Goal: Task Accomplishment & Management: Manage account settings

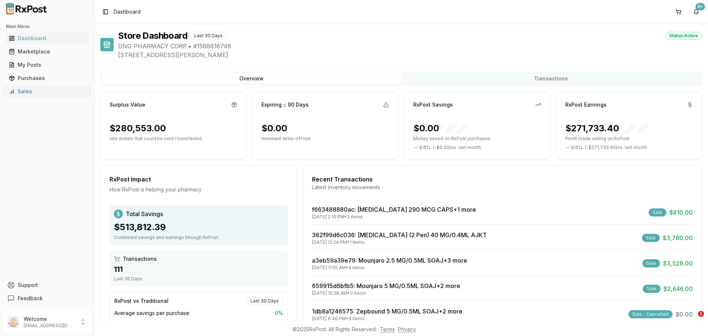
click at [63, 91] on div "Sales" at bounding box center [47, 91] width 76 height 7
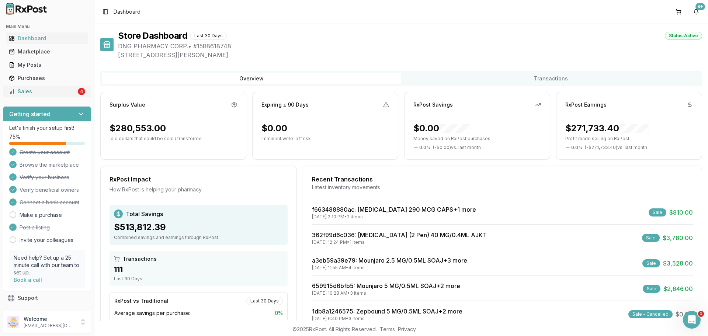
click at [34, 94] on div "Sales" at bounding box center [42, 91] width 67 height 7
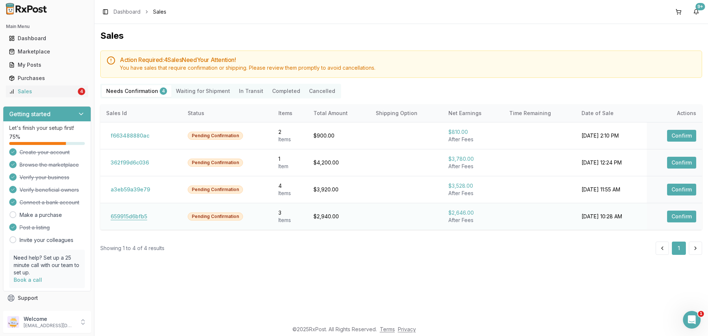
click at [136, 217] on button "659915d6bfb5" at bounding box center [128, 216] width 45 height 12
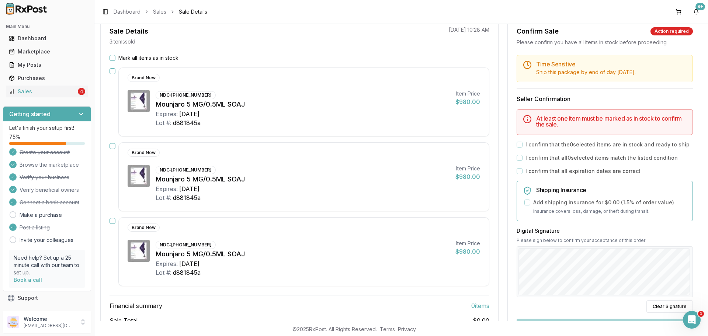
scroll to position [74, 0]
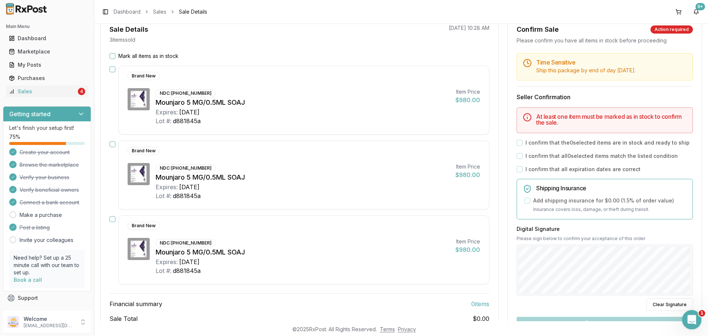
click at [696, 321] on div "Open Intercom Messenger" at bounding box center [690, 318] width 24 height 24
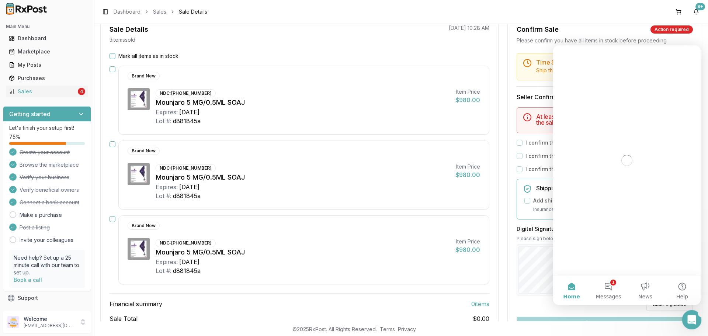
scroll to position [0, 0]
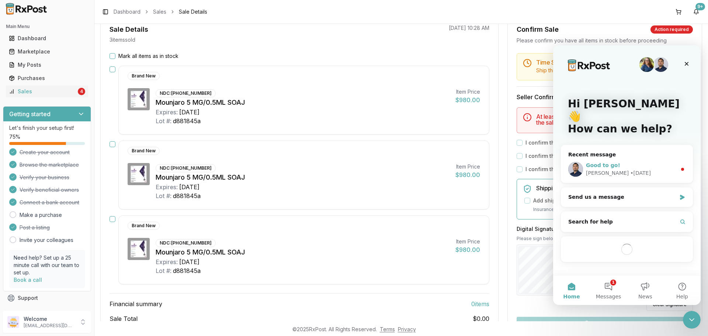
click at [627, 161] on div "Good to go!" at bounding box center [631, 165] width 91 height 8
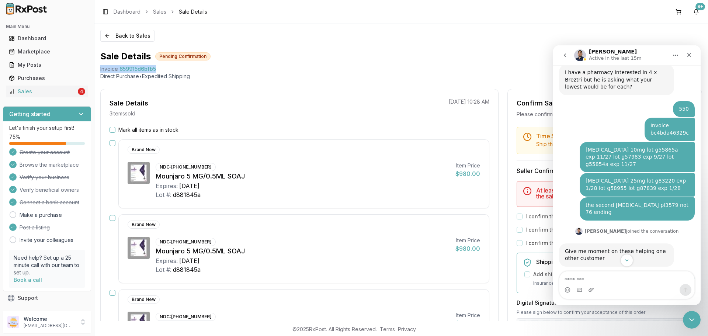
drag, startPoint x: 98, startPoint y: 69, endPoint x: 172, endPoint y: 71, distance: 73.4
click at [172, 71] on div "Back to Sales Sale Details Pending Confirmation Invoice 659915d6bfb5 Direct Pur…" at bounding box center [400, 172] width 613 height 297
copy div "Invoice 659915d6bfb5"
click at [582, 282] on textarea "Message…" at bounding box center [626, 277] width 135 height 13
paste textarea "**********"
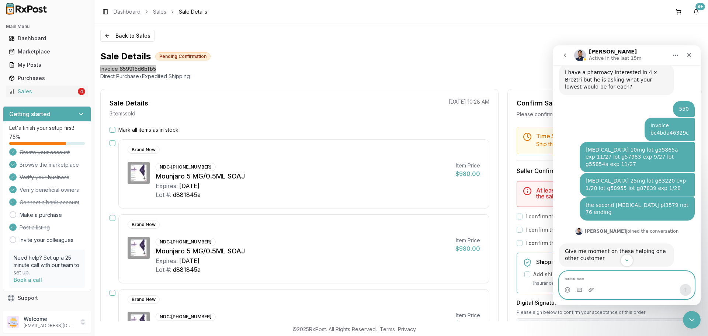
type textarea "**********"
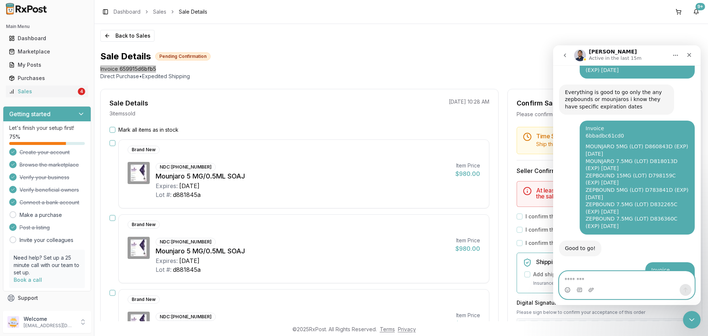
scroll to position [4540, 0]
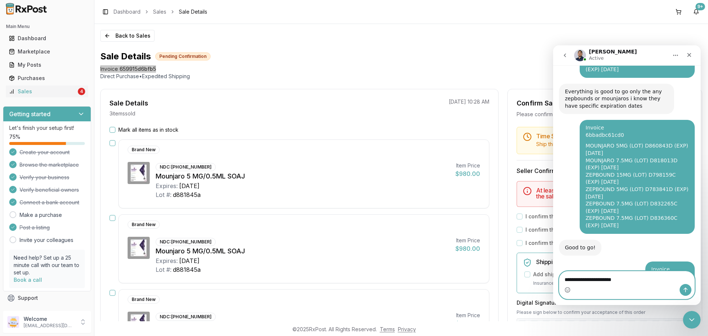
type textarea "**********"
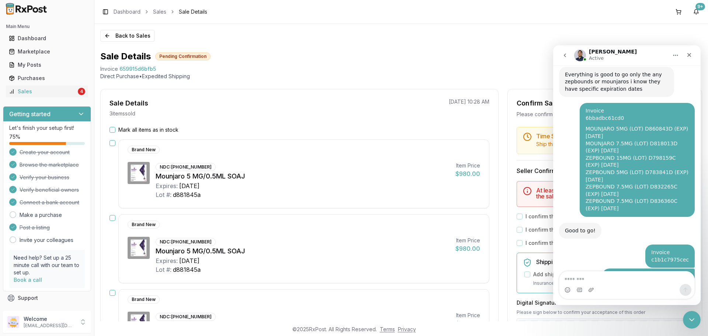
click at [322, 199] on div "Lot #: d881845a" at bounding box center [303, 194] width 294 height 9
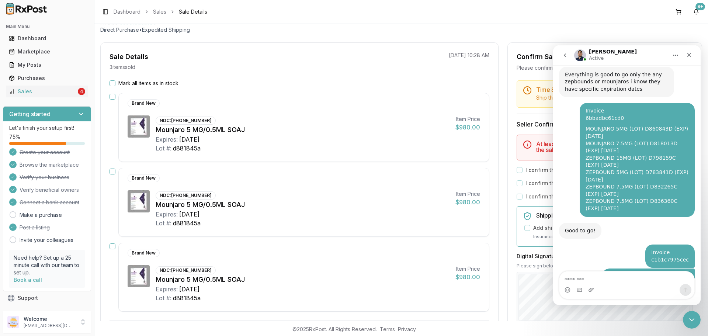
scroll to position [170, 0]
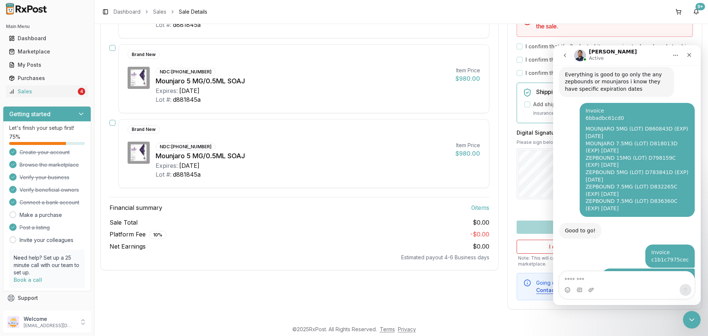
click at [567, 57] on icon "go back" at bounding box center [565, 55] width 6 height 6
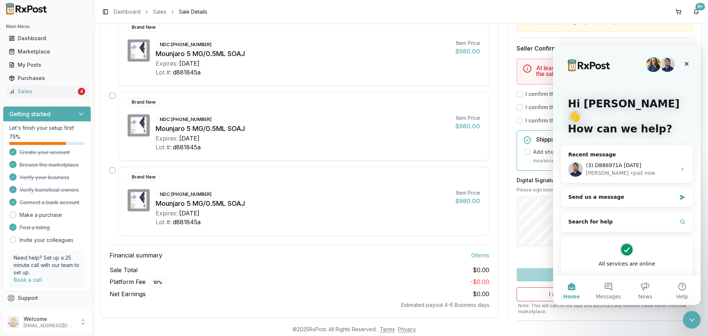
scroll to position [0, 0]
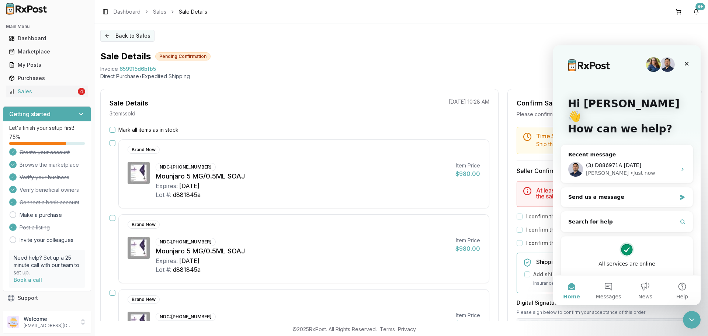
click at [127, 32] on button "Back to Sales" at bounding box center [127, 36] width 54 height 12
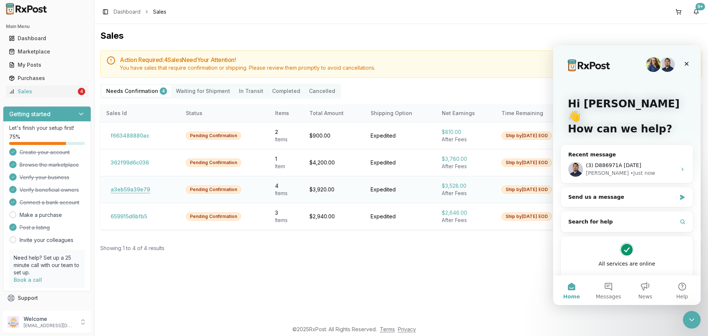
click at [139, 191] on button "a3eb59a39e79" at bounding box center [130, 190] width 48 height 12
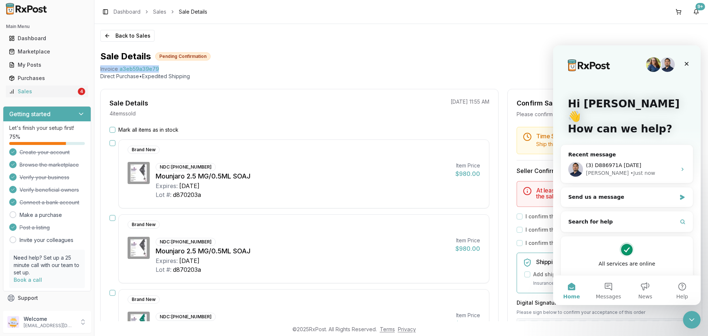
drag, startPoint x: 95, startPoint y: 67, endPoint x: 173, endPoint y: 67, distance: 78.1
click at [173, 67] on div "Back to Sales Sale Details Pending Confirmation Invoice a3eb59a39e79 Direct Pur…" at bounding box center [400, 172] width 613 height 297
copy div "Invoice a3eb59a39e79"
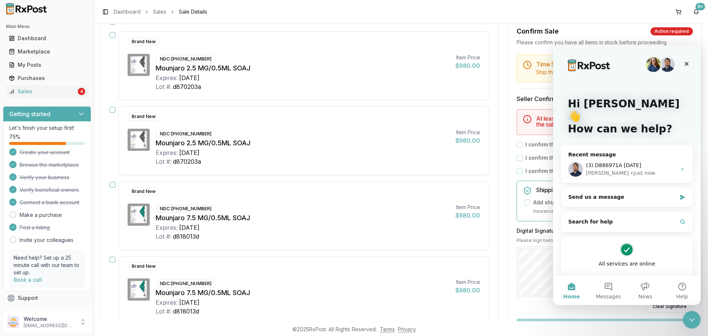
scroll to position [111, 0]
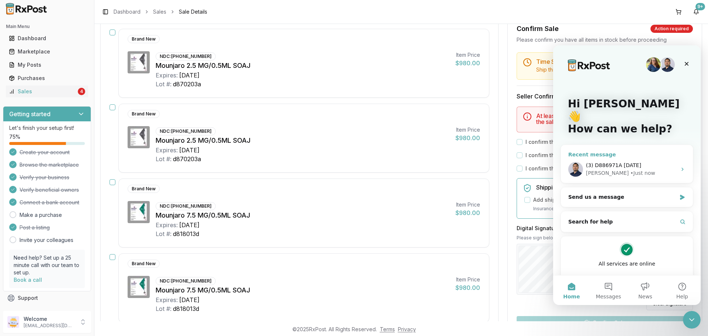
click at [630, 169] on div "• Just now" at bounding box center [642, 173] width 25 height 8
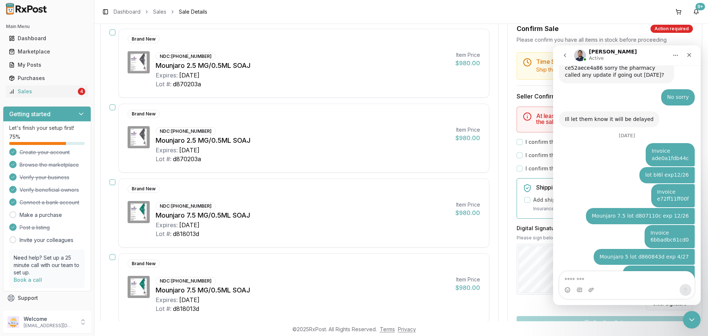
click at [622, 276] on textarea "Message…" at bounding box center [626, 277] width 135 height 13
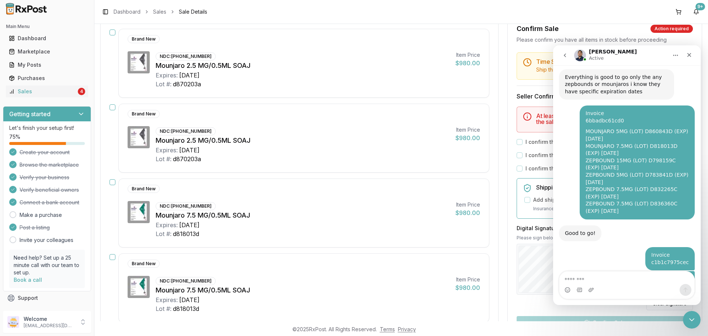
type textarea "**********"
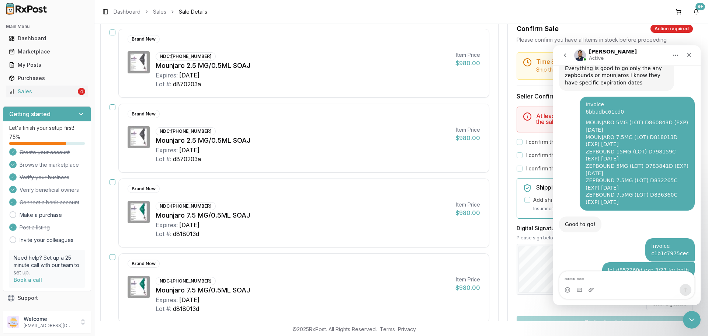
scroll to position [4581, 0]
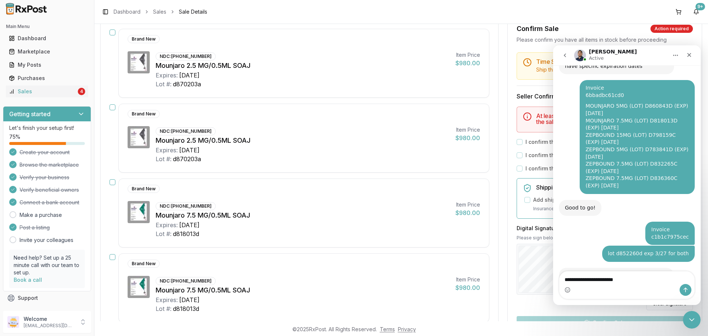
type textarea "**********"
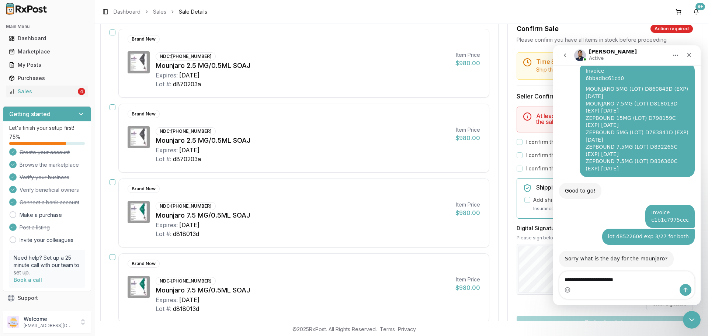
type textarea "**********"
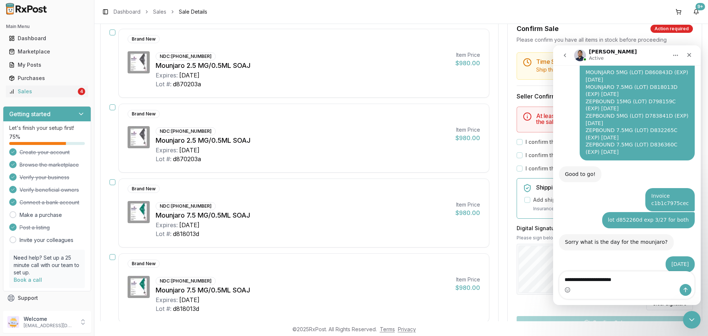
type textarea "**********"
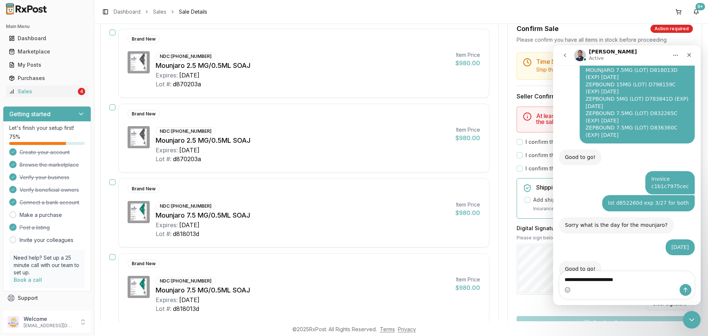
type textarea "**********"
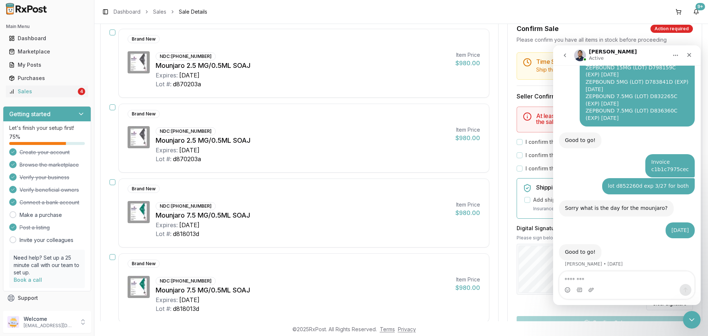
click at [562, 53] on icon "go back" at bounding box center [565, 55] width 6 height 6
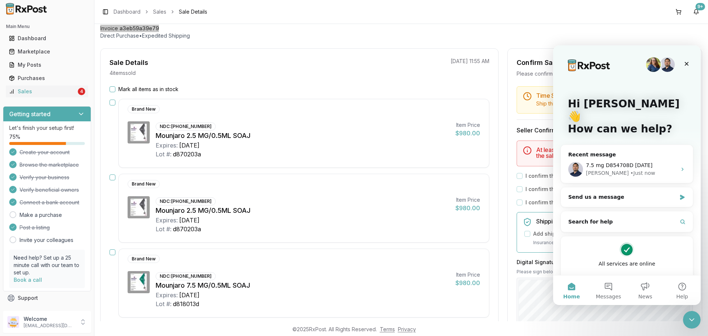
scroll to position [0, 0]
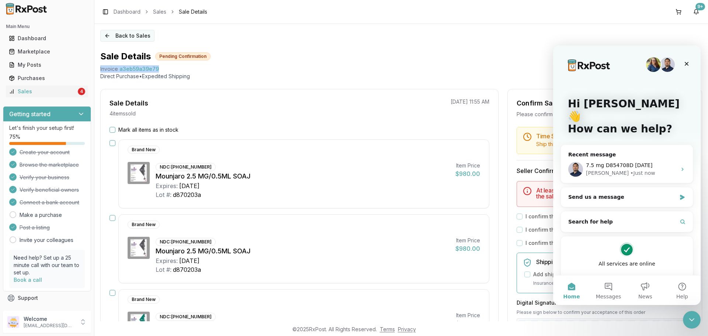
click at [133, 35] on button "Back to Sales" at bounding box center [127, 36] width 54 height 12
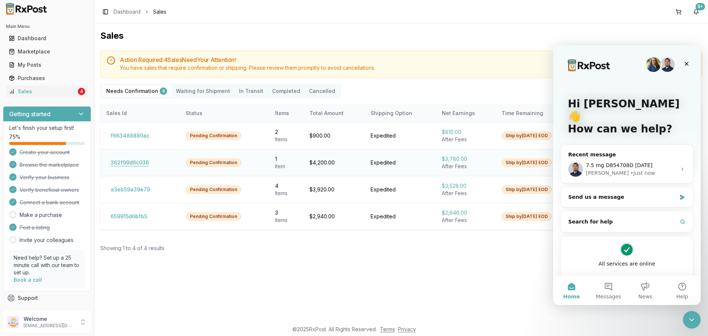
click at [136, 162] on button "362f99d6c036" at bounding box center [129, 163] width 47 height 12
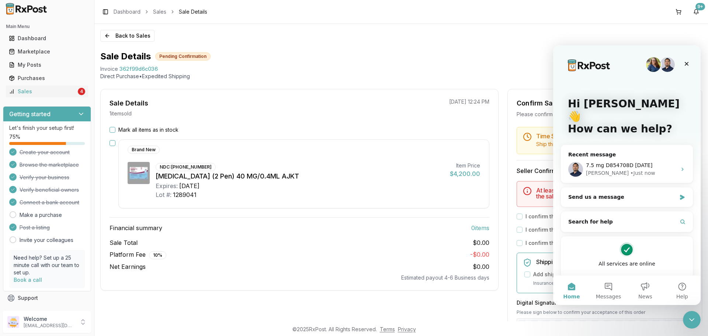
click at [313, 226] on h3 "Financial summary 0 item s" at bounding box center [299, 227] width 380 height 9
click at [641, 169] on div "[PERSON_NAME] • Just now" at bounding box center [631, 173] width 91 height 8
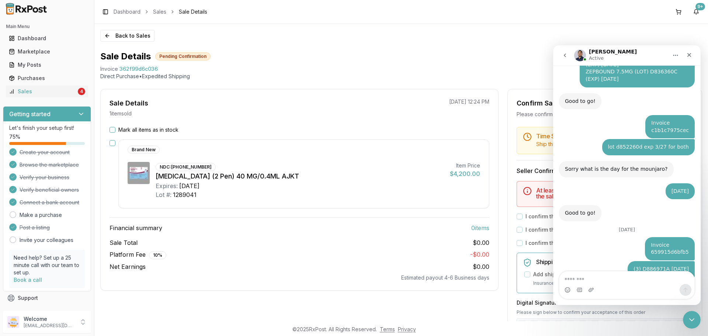
scroll to position [4689, 0]
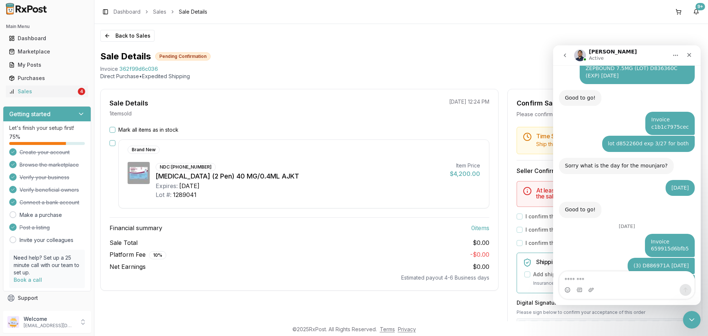
click at [638, 278] on textarea "Message…" at bounding box center [626, 277] width 135 height 13
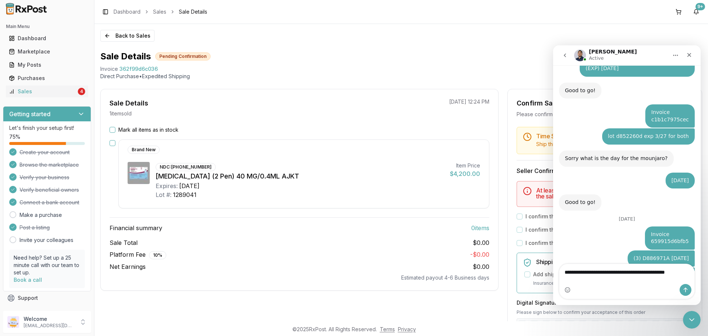
click at [612, 283] on textarea "**********" at bounding box center [626, 274] width 135 height 20
click at [568, 280] on textarea "**********" at bounding box center [626, 274] width 135 height 20
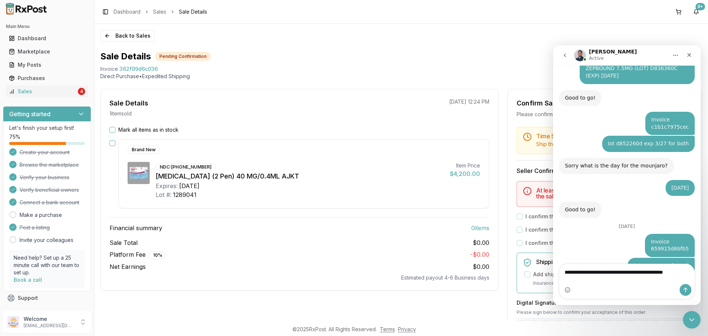
type textarea "**********"
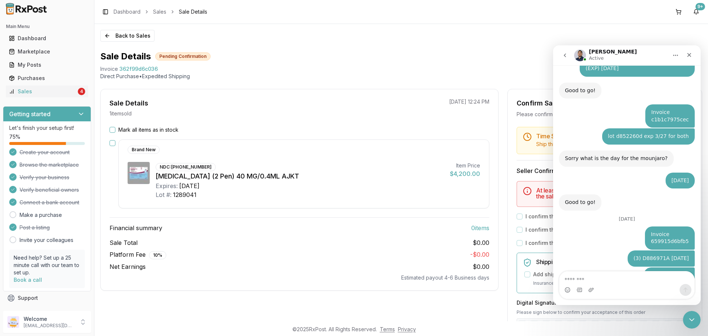
scroll to position [4706, 0]
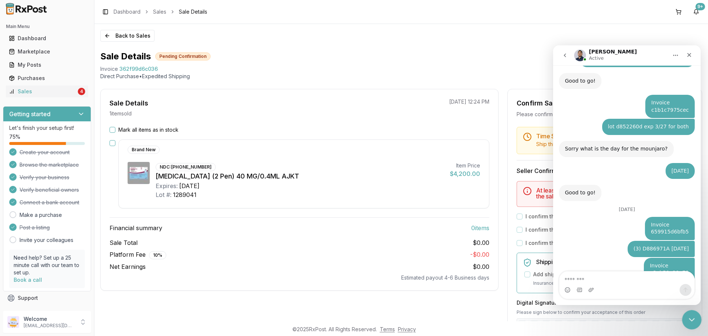
click at [689, 317] on icon "Close Intercom Messenger" at bounding box center [690, 318] width 9 height 9
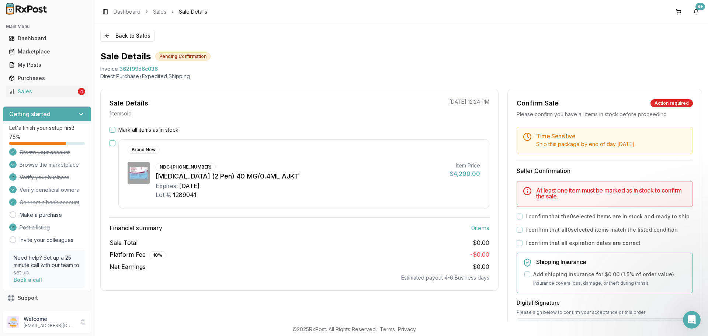
scroll to position [0, 0]
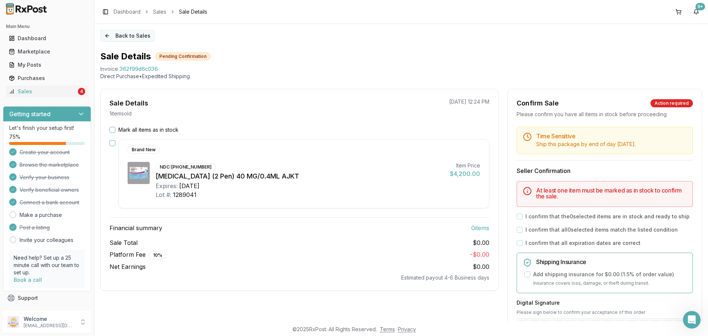
click at [122, 33] on button "Back to Sales" at bounding box center [127, 36] width 54 height 12
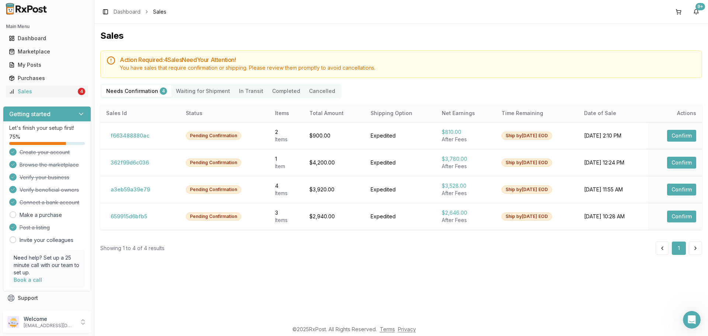
scroll to position [4706, 0]
click at [138, 132] on button "f663488880ac" at bounding box center [130, 136] width 48 height 12
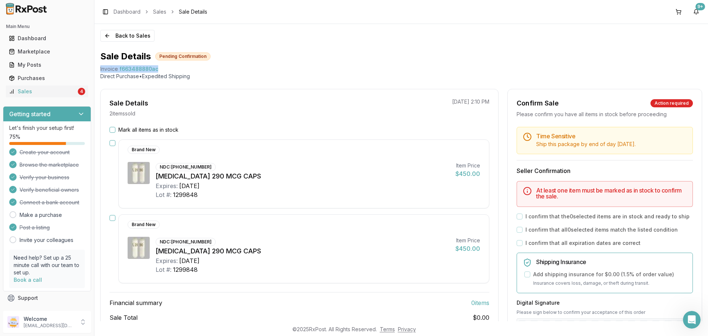
drag, startPoint x: 98, startPoint y: 71, endPoint x: 173, endPoint y: 70, distance: 75.2
click at [173, 70] on div "Back to Sales Sale Details Pending Confirmation Invoice f663488880ac Direct Pur…" at bounding box center [400, 172] width 613 height 297
copy div "Invoice f663488880ac"
click at [688, 315] on icon "Open Intercom Messenger" at bounding box center [691, 319] width 12 height 12
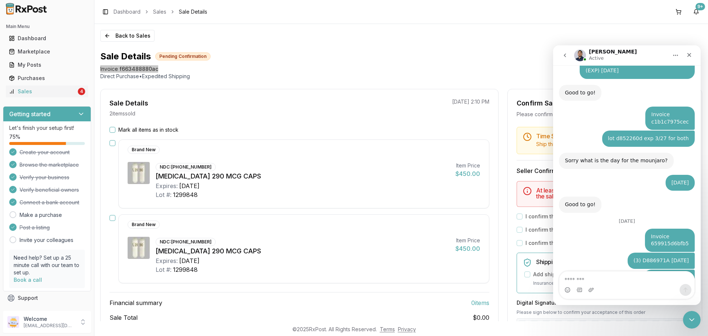
scroll to position [4706, 0]
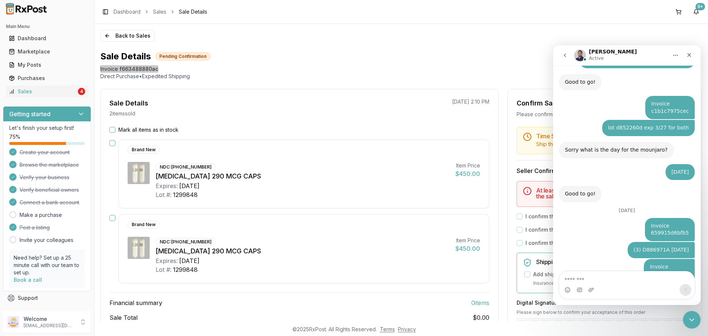
click at [612, 280] on textarea "Message…" at bounding box center [626, 277] width 135 height 13
type textarea "**********"
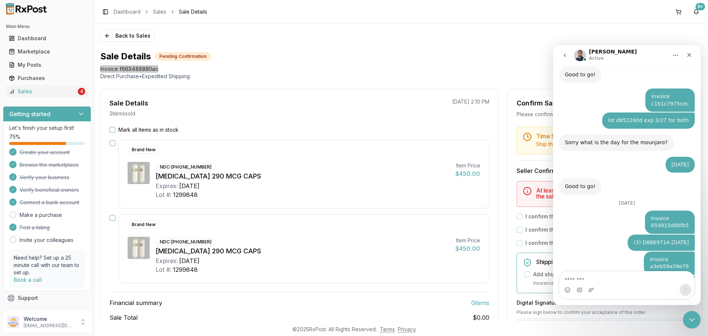
scroll to position [4730, 0]
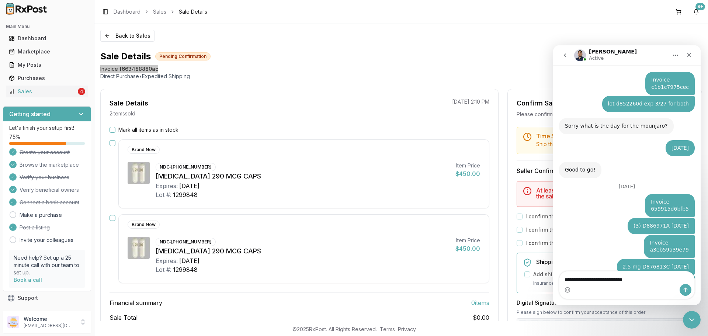
type textarea "**********"
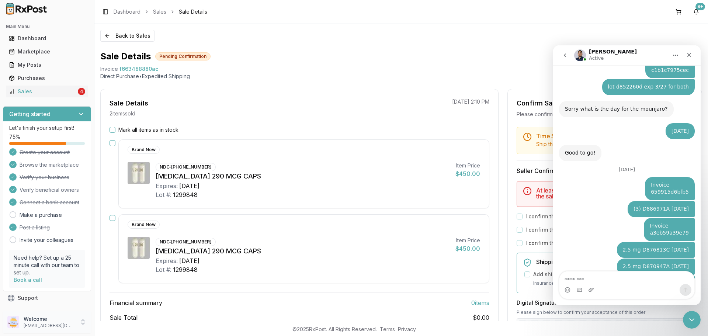
click at [63, 318] on p "Welcome" at bounding box center [49, 318] width 51 height 7
click at [124, 322] on span "Sign Out" at bounding box center [134, 323] width 70 height 7
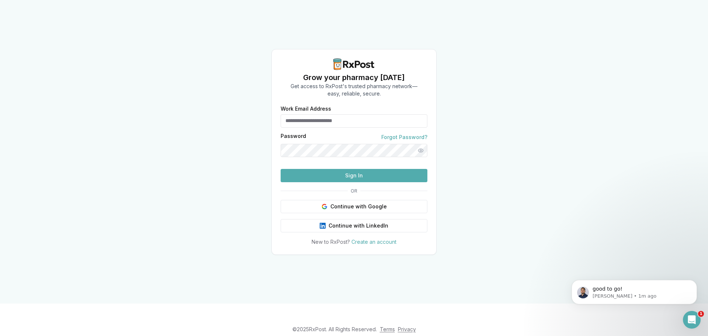
type input "**********"
drag, startPoint x: 606, startPoint y: 240, endPoint x: 584, endPoint y: 232, distance: 23.8
click at [606, 239] on div "**********" at bounding box center [354, 151] width 708 height 303
click at [522, 156] on div "**********" at bounding box center [354, 151] width 708 height 303
click at [364, 182] on button "Sign In" at bounding box center [354, 175] width 147 height 13
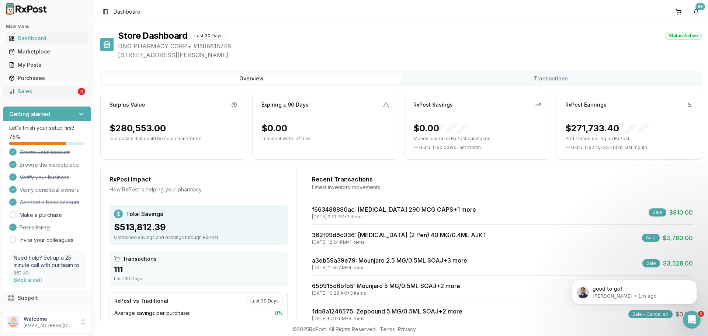
click at [45, 93] on div "Sales" at bounding box center [42, 91] width 67 height 7
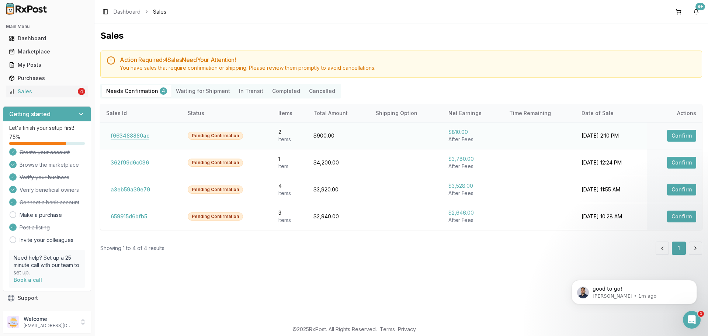
click at [142, 135] on button "f663488880ac" at bounding box center [130, 136] width 48 height 12
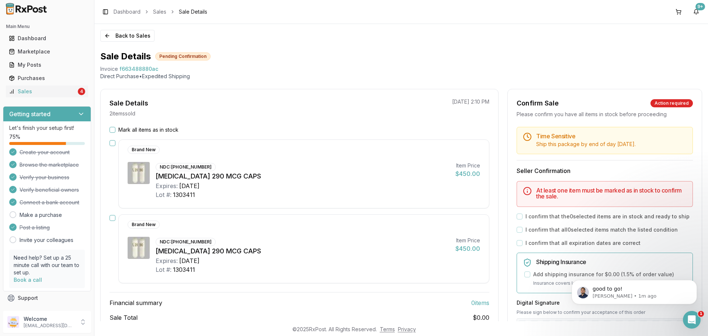
click at [114, 130] on button "Mark all items as in stock" at bounding box center [112, 130] width 6 height 6
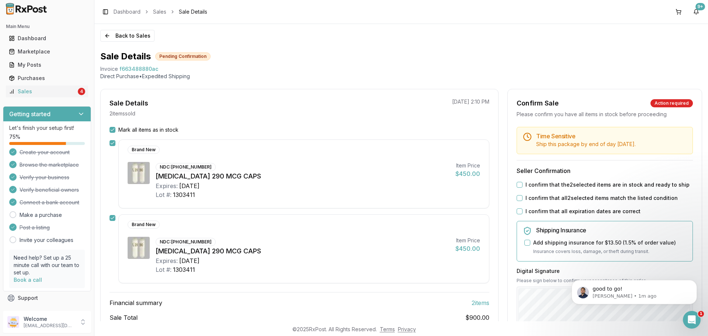
drag, startPoint x: 516, startPoint y: 182, endPoint x: 518, endPoint y: 196, distance: 14.1
click at [516, 183] on button "I confirm that the 2 selected items are in stock and ready to ship" at bounding box center [519, 185] width 6 height 6
click at [518, 197] on button "I confirm that all 2 selected items match the listed condition" at bounding box center [519, 198] width 6 height 6
click at [518, 211] on button "I confirm that all expiration dates are correct" at bounding box center [519, 211] width 6 height 6
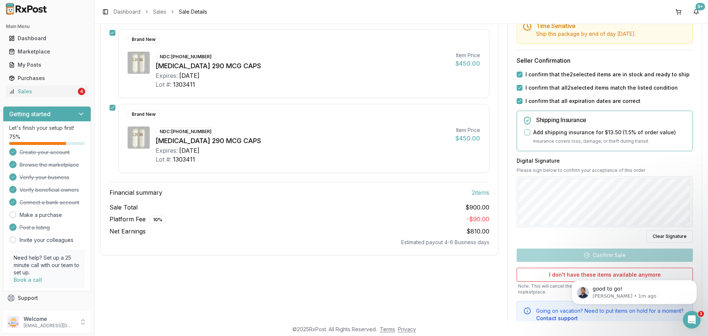
scroll to position [111, 0]
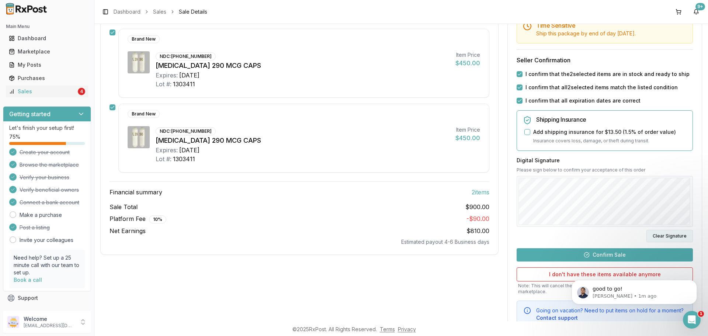
click at [672, 238] on button "Clear Signature" at bounding box center [669, 236] width 46 height 13
click at [662, 236] on button "Clear Signature" at bounding box center [669, 236] width 46 height 13
click at [612, 255] on button "Confirm Sale" at bounding box center [604, 254] width 176 height 13
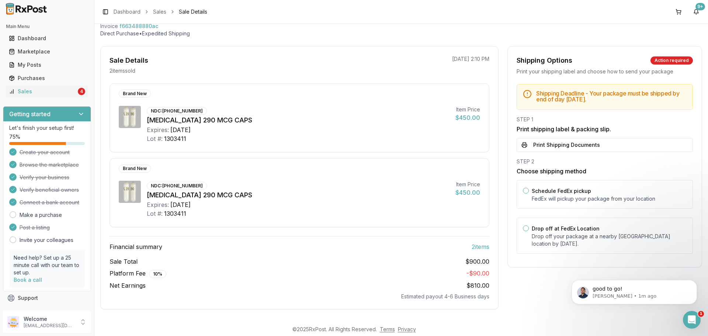
scroll to position [43, 0]
click at [548, 237] on p "Drop off your package at a nearby FedEx location by August 25, 2025 ." at bounding box center [609, 240] width 155 height 15
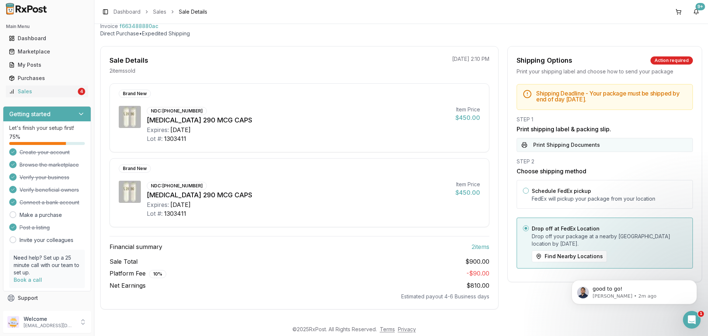
click at [543, 147] on button "Print Shipping Documents" at bounding box center [604, 145] width 176 height 14
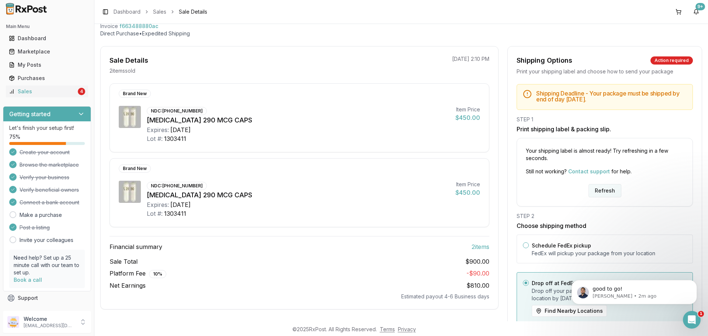
click at [604, 190] on button "Refresh" at bounding box center [604, 190] width 33 height 13
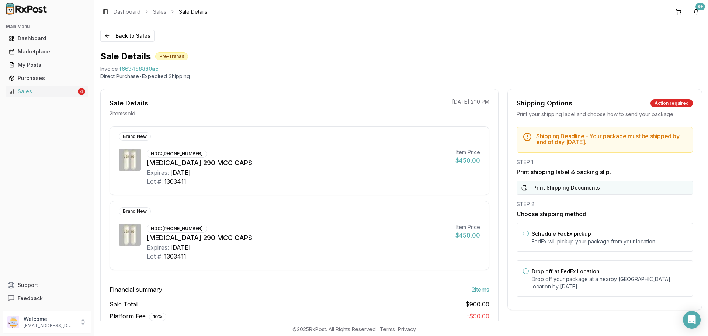
click at [592, 184] on button "Print Shipping Documents" at bounding box center [604, 188] width 176 height 14
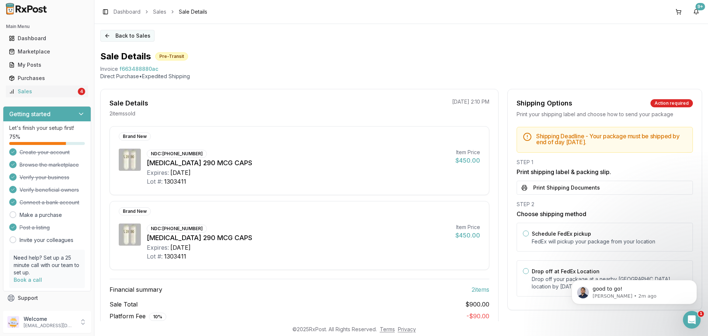
click at [129, 34] on button "Back to Sales" at bounding box center [127, 36] width 54 height 12
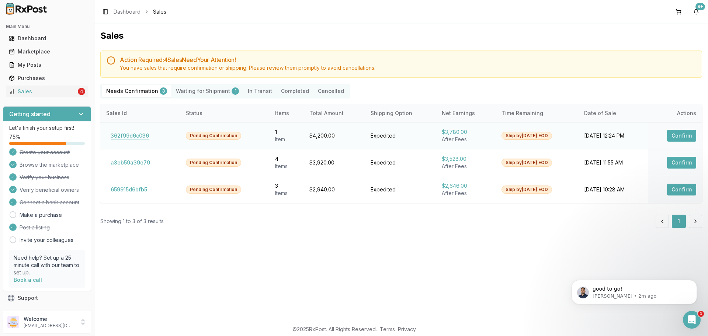
click at [124, 137] on button "362f99d6c036" at bounding box center [129, 136] width 47 height 12
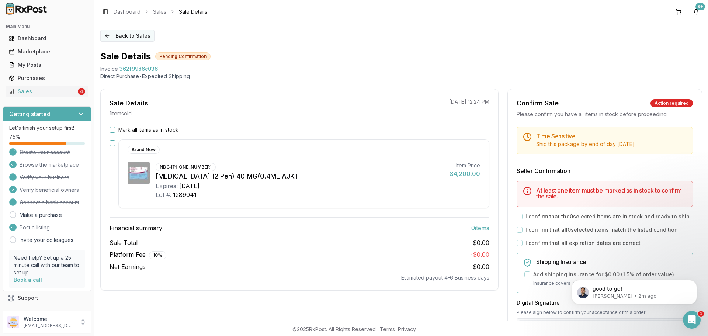
click at [135, 38] on button "Back to Sales" at bounding box center [127, 36] width 54 height 12
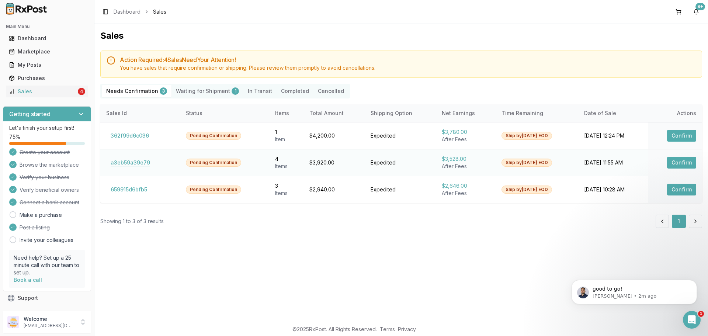
click at [126, 163] on button "a3eb59a39e79" at bounding box center [130, 163] width 48 height 12
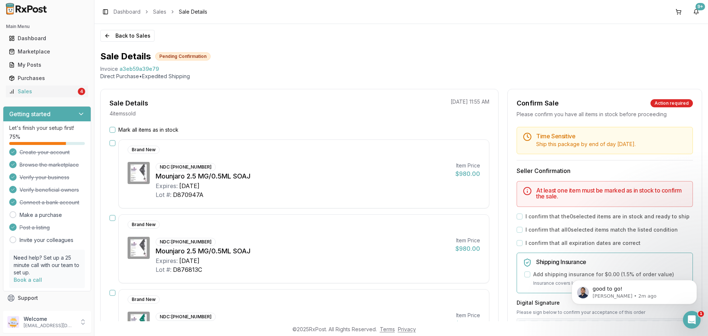
click at [132, 132] on label "Mark all items as in stock" at bounding box center [148, 129] width 60 height 7
click at [115, 132] on button "Mark all items as in stock" at bounding box center [112, 130] width 6 height 6
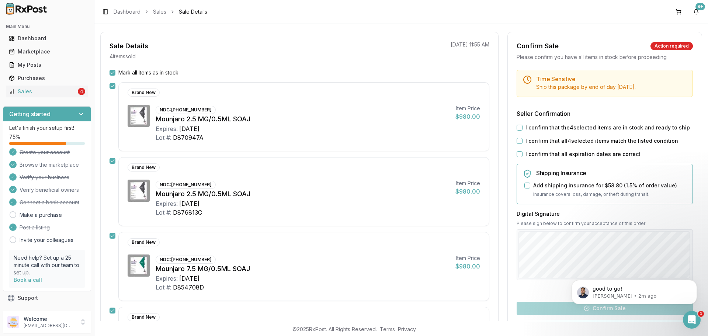
scroll to position [111, 0]
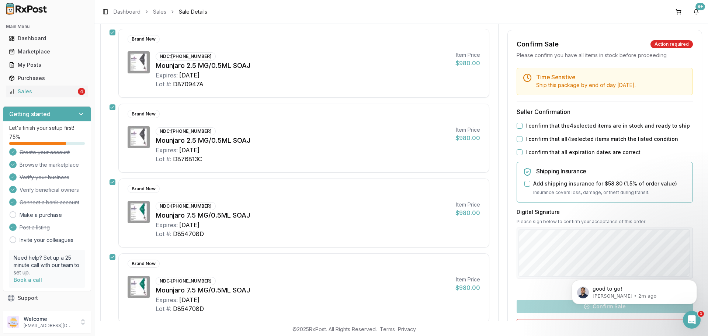
click at [536, 128] on label "I confirm that the 4 selected items are in stock and ready to ship" at bounding box center [607, 125] width 164 height 7
click at [522, 128] on button "I confirm that the 4 selected items are in stock and ready to ship" at bounding box center [519, 126] width 6 height 6
click at [529, 144] on div "Time Sensitive Ship this package by end of day Monday, August 25th . Seller Con…" at bounding box center [605, 223] width 194 height 311
click at [529, 143] on div "Time Sensitive Ship this package by end of day Monday, August 25th . Seller Con…" at bounding box center [605, 223] width 194 height 311
click at [529, 139] on label "I confirm that all 4 selected items match the listed condition" at bounding box center [601, 138] width 153 height 7
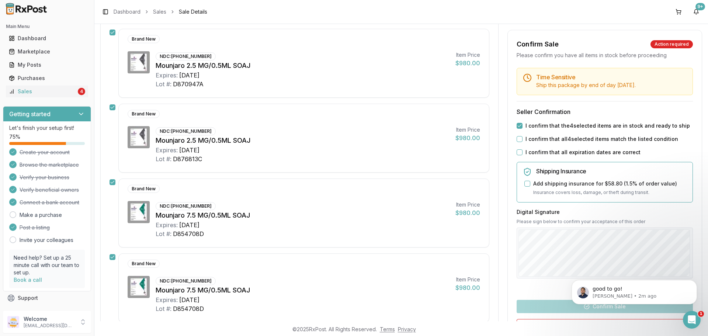
click at [522, 139] on button "I confirm that all 4 selected items match the listed condition" at bounding box center [519, 139] width 6 height 6
click at [525, 154] on label "I confirm that all expiration dates are correct" at bounding box center [582, 152] width 115 height 7
click at [522, 154] on button "I confirm that all expiration dates are correct" at bounding box center [519, 152] width 6 height 6
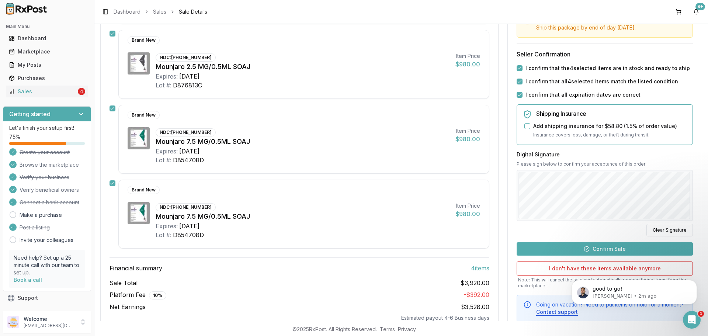
click at [595, 249] on div "good to go! Manuel • 2m ago" at bounding box center [634, 258] width 136 height 92
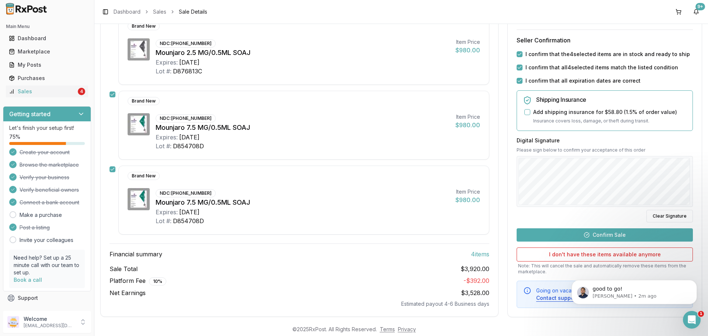
scroll to position [206, 0]
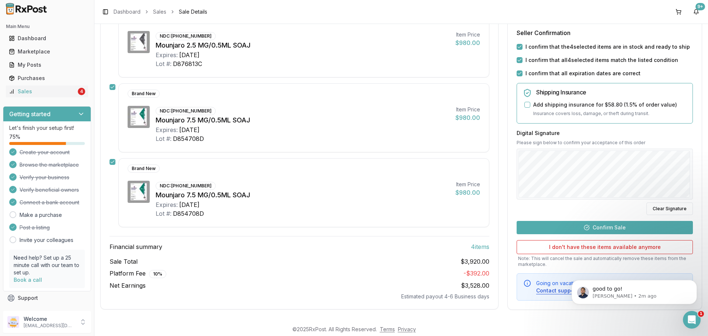
click at [591, 226] on button "Confirm Sale" at bounding box center [604, 226] width 176 height 13
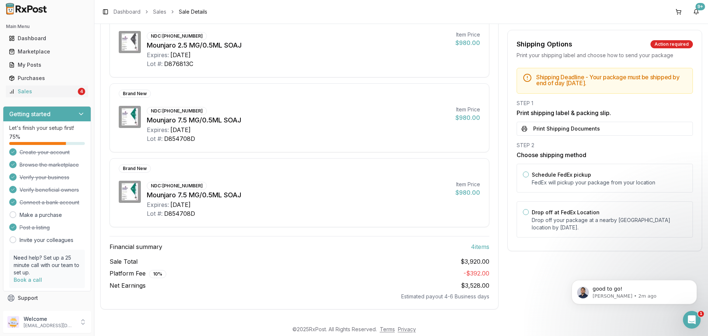
scroll to position [192, 0]
click at [547, 226] on p "Drop off your package at a nearby FedEx location by August 25, 2025 ." at bounding box center [609, 223] width 155 height 15
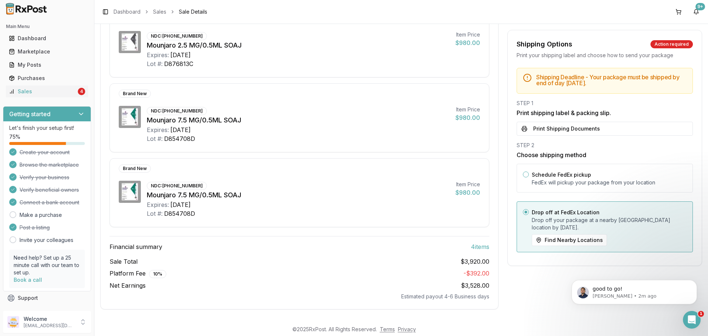
click at [554, 138] on div "Shipping Deadline - Your package must be shipped by end of day Monday, August 2…" at bounding box center [605, 162] width 194 height 189
click at [555, 129] on button "Print Shipping Documents" at bounding box center [604, 129] width 176 height 14
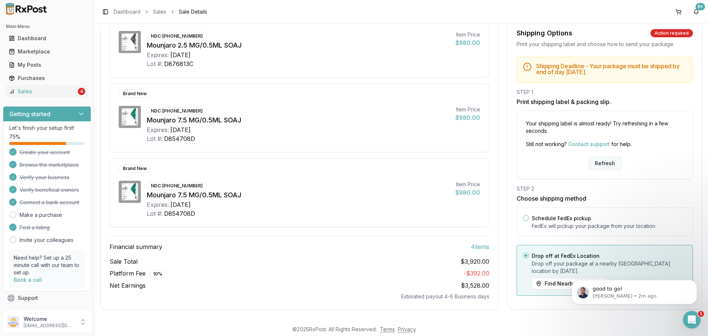
click at [604, 165] on button "Refresh" at bounding box center [604, 163] width 33 height 13
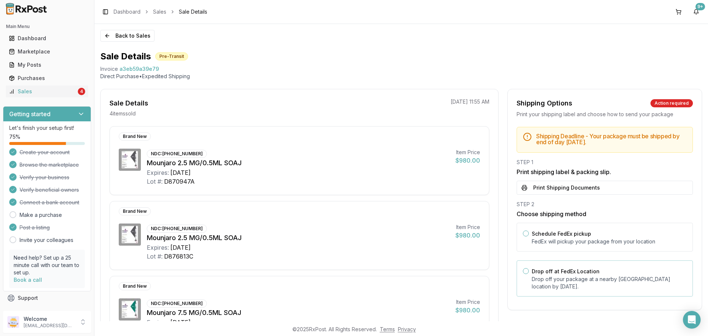
click at [543, 271] on label "Drop off at FedEx Location" at bounding box center [566, 271] width 68 height 6
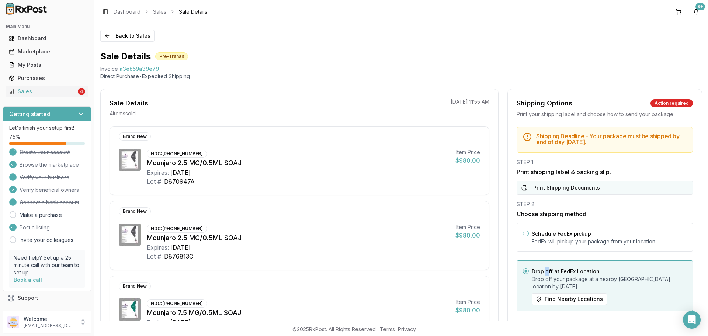
click at [577, 185] on button "Print Shipping Documents" at bounding box center [604, 188] width 176 height 14
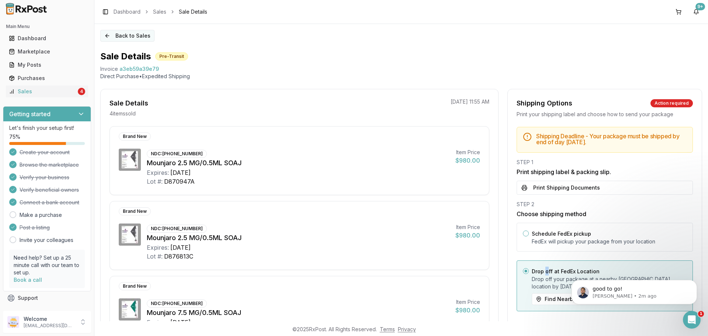
click at [130, 39] on button "Back to Sales" at bounding box center [127, 36] width 54 height 12
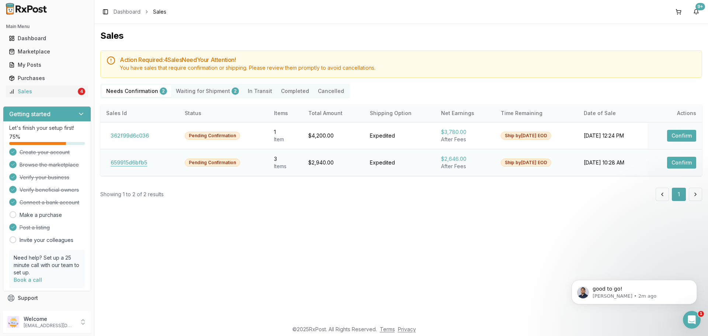
click at [145, 162] on button "659915d6bfb5" at bounding box center [128, 163] width 45 height 12
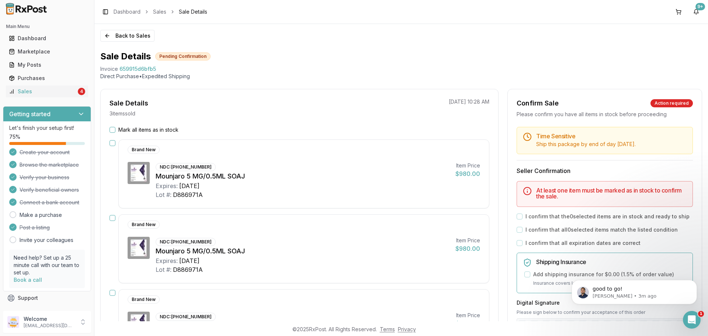
click at [140, 129] on label "Mark all items as in stock" at bounding box center [148, 129] width 60 height 7
click at [115, 129] on button "Mark all items as in stock" at bounding box center [112, 130] width 6 height 6
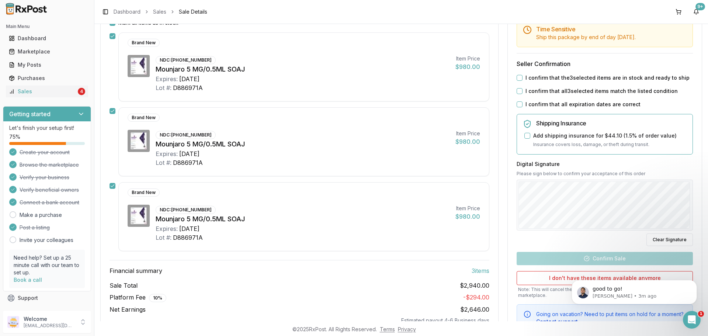
scroll to position [111, 0]
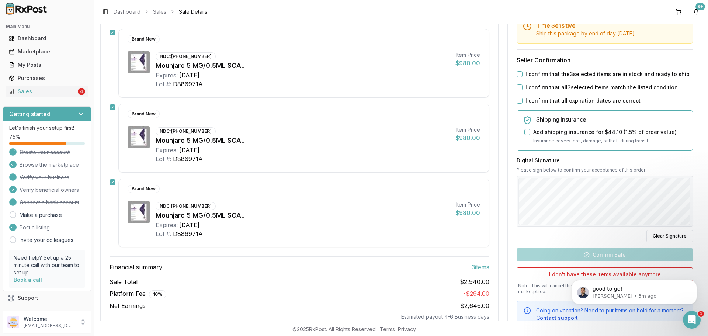
click at [516, 72] on button "I confirm that the 3 selected items are in stock and ready to ship" at bounding box center [519, 74] width 6 height 6
click at [516, 86] on button "I confirm that all 3 selected items match the listed condition" at bounding box center [519, 87] width 6 height 6
click at [518, 101] on button "I confirm that all expiration dates are correct" at bounding box center [519, 101] width 6 height 6
click at [690, 194] on div "Time Sensitive Ship this package by end of day Monday, August 25th . Seller Con…" at bounding box center [605, 171] width 194 height 311
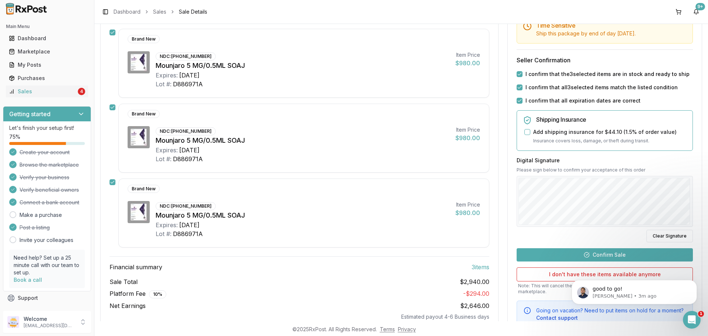
click at [612, 252] on button "Confirm Sale" at bounding box center [604, 254] width 176 height 13
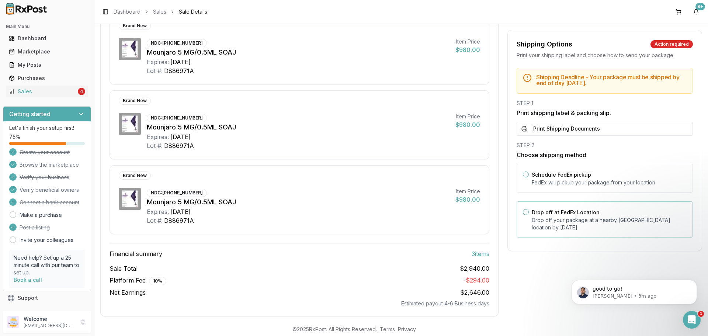
click at [563, 208] on div "Drop off at FedEx Location Drop off your package at a nearby FedEx location by …" at bounding box center [609, 220] width 155 height 24
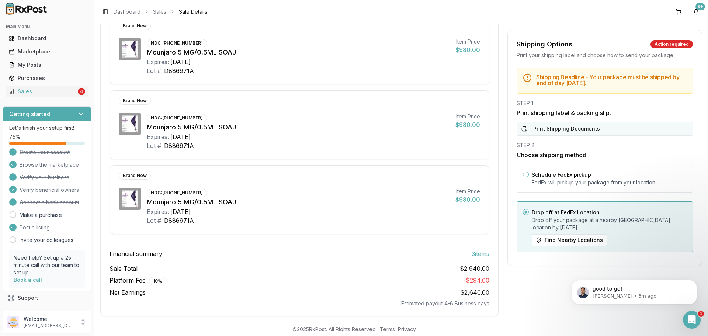
click at [557, 127] on button "Print Shipping Documents" at bounding box center [604, 129] width 176 height 14
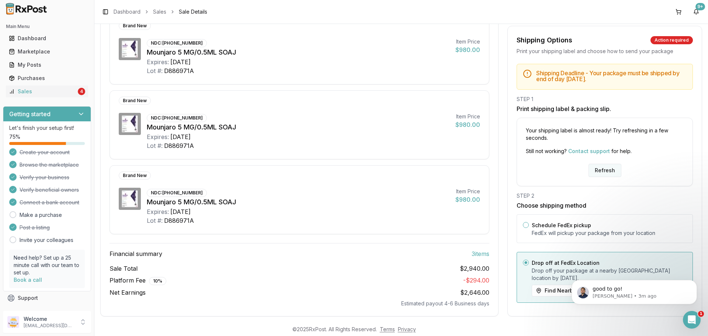
click at [603, 167] on button "Refresh" at bounding box center [604, 170] width 33 height 13
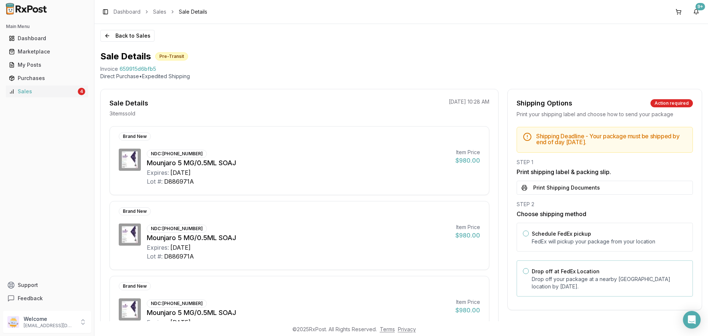
drag, startPoint x: 536, startPoint y: 277, endPoint x: 535, endPoint y: 269, distance: 7.8
click at [536, 277] on p "Drop off your package at a nearby [GEOGRAPHIC_DATA] location by [DATE] ." at bounding box center [609, 282] width 155 height 15
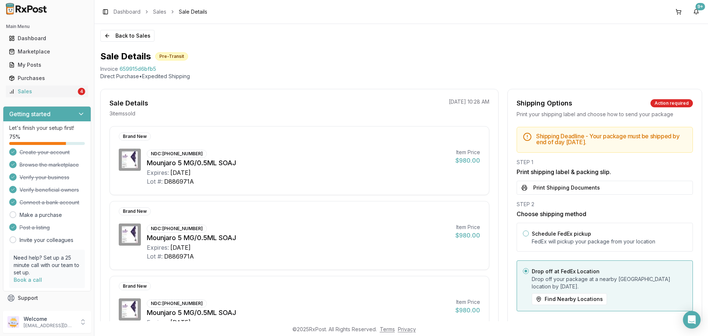
click at [540, 190] on button "Print Shipping Documents" at bounding box center [604, 188] width 176 height 14
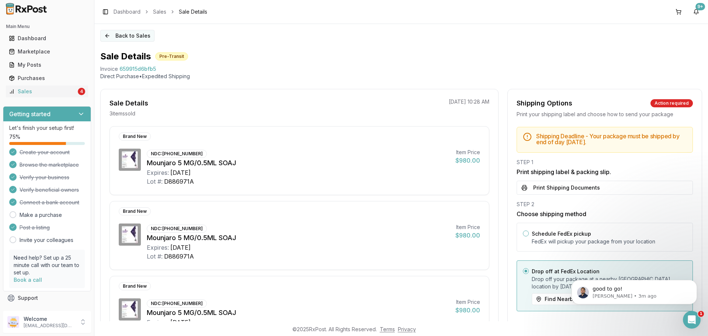
click at [134, 41] on button "Back to Sales" at bounding box center [127, 36] width 54 height 12
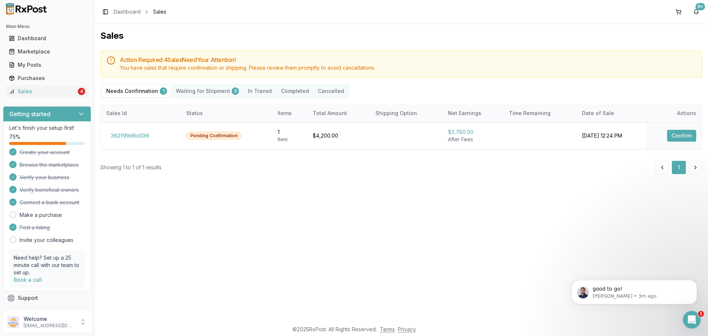
click at [411, 278] on div "Sales Action Required: 4 Sale s Need Your Attention! You have sales that requir…" at bounding box center [400, 172] width 613 height 297
click at [43, 327] on p "[EMAIL_ADDRESS][DOMAIN_NAME]" at bounding box center [49, 326] width 51 height 6
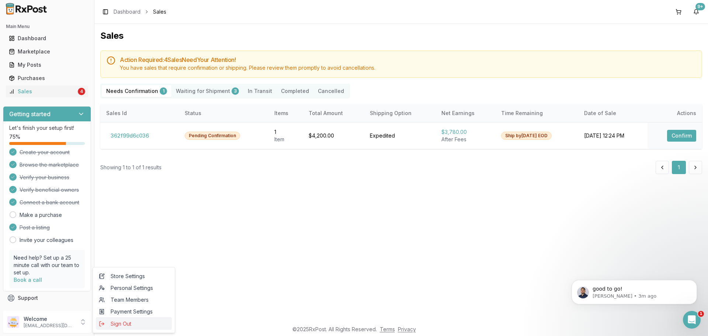
click at [137, 324] on span "Sign Out" at bounding box center [134, 323] width 70 height 7
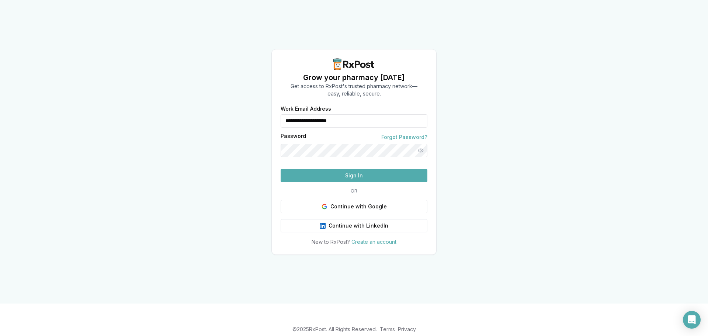
drag, startPoint x: 371, startPoint y: 123, endPoint x: 254, endPoint y: 135, distance: 117.8
click at [254, 135] on div "**********" at bounding box center [354, 151] width 708 height 303
type input "**********"
click at [365, 176] on button "Sign In" at bounding box center [354, 175] width 147 height 13
click at [346, 182] on button "Sign In" at bounding box center [354, 175] width 147 height 13
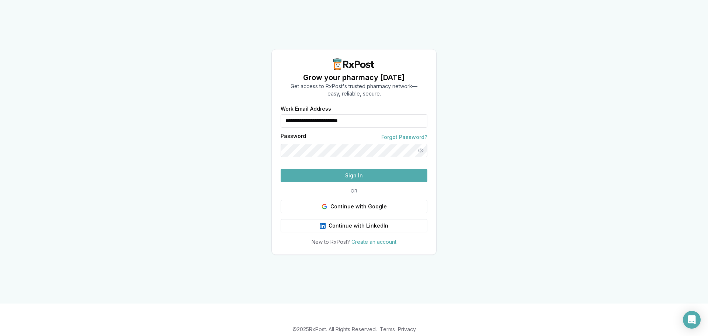
click at [350, 182] on button "Sign In" at bounding box center [354, 175] width 147 height 13
click at [340, 182] on button "Sign In" at bounding box center [354, 175] width 147 height 13
drag, startPoint x: 380, startPoint y: 107, endPoint x: 275, endPoint y: 110, distance: 105.5
click at [275, 110] on div "**********" at bounding box center [354, 175] width 164 height 139
click at [335, 182] on button "Sign In" at bounding box center [354, 175] width 147 height 13
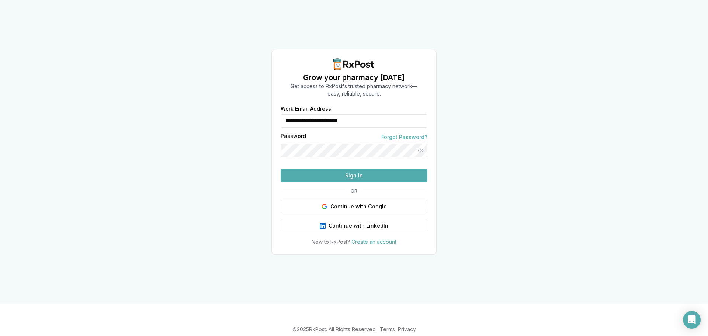
click at [345, 182] on button "Sign In" at bounding box center [354, 175] width 147 height 13
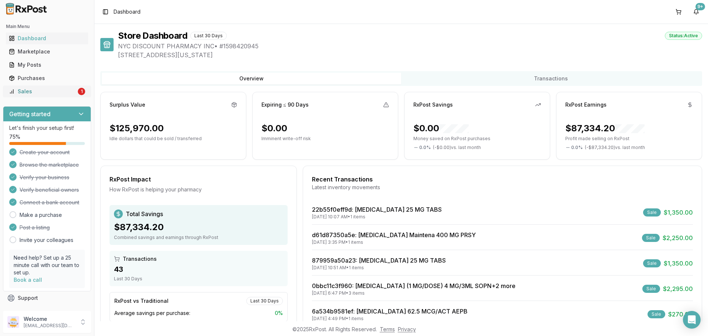
click at [57, 94] on div "Sales" at bounding box center [42, 91] width 67 height 7
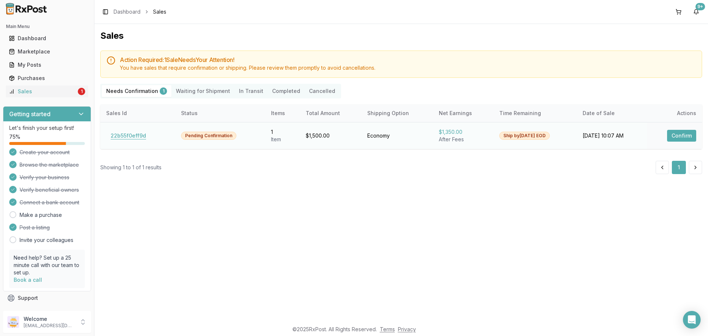
click at [123, 133] on button "22b55f0eff9d" at bounding box center [128, 136] width 44 height 12
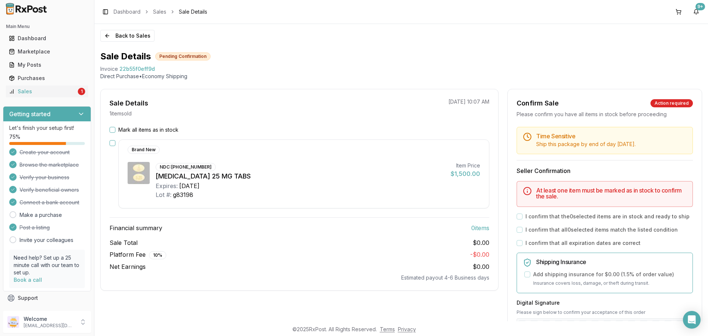
click at [233, 229] on h3 "Financial summary 0 item s" at bounding box center [299, 227] width 380 height 9
drag, startPoint x: 98, startPoint y: 70, endPoint x: 159, endPoint y: 66, distance: 61.3
click at [159, 66] on div "Back to Sales Sale Details Pending Confirmation Invoice 22b55f0eff9d Direct Pur…" at bounding box center [400, 172] width 613 height 297
copy div "Invoice 22b55f0eff9d"
click at [692, 324] on div "Open Intercom Messenger" at bounding box center [692, 320] width 20 height 20
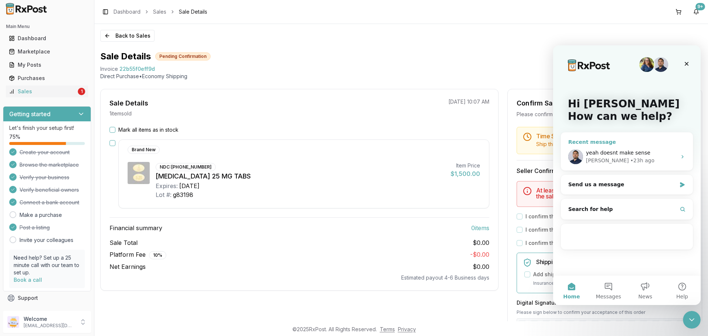
click at [633, 152] on span "yeah doesnt make sense" at bounding box center [618, 153] width 65 height 6
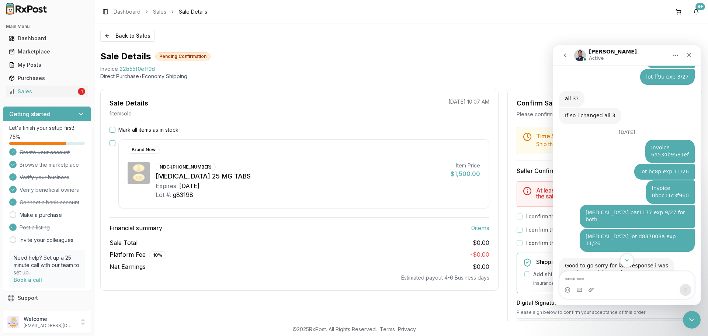
scroll to position [756, 0]
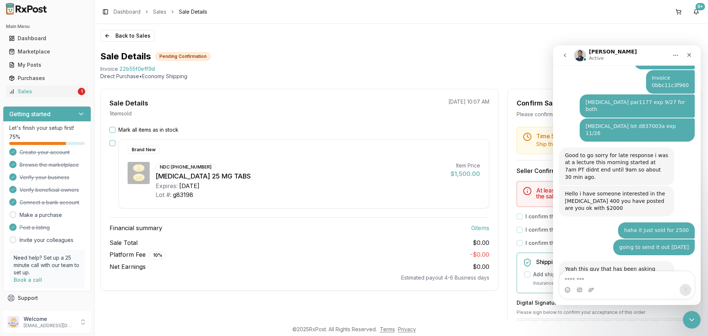
click at [607, 281] on textarea "Message…" at bounding box center [626, 277] width 135 height 13
type textarea "**********"
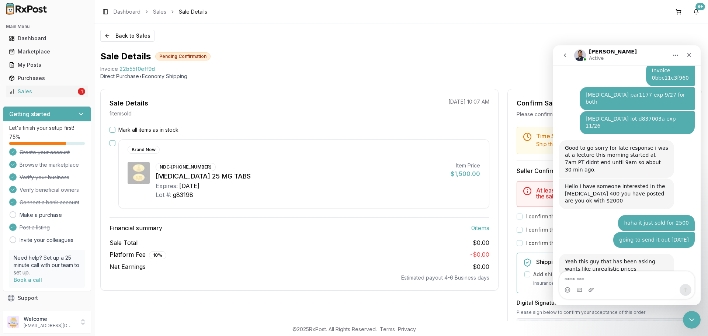
scroll to position [795, 0]
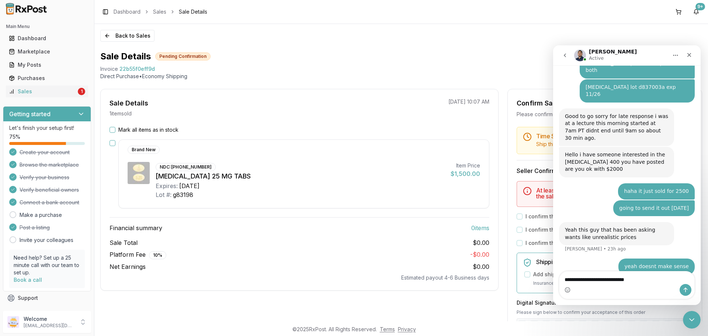
type textarea "**********"
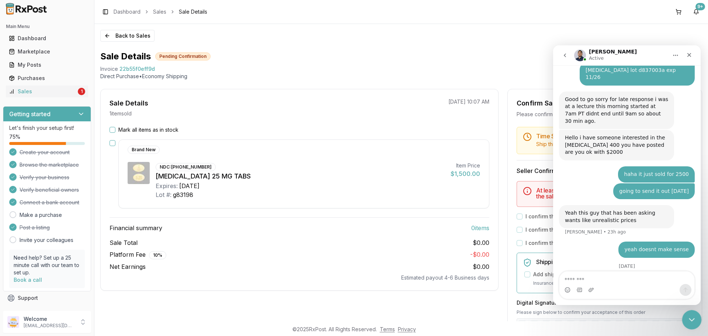
click at [685, 315] on div "Close Intercom Messenger" at bounding box center [691, 319] width 18 height 18
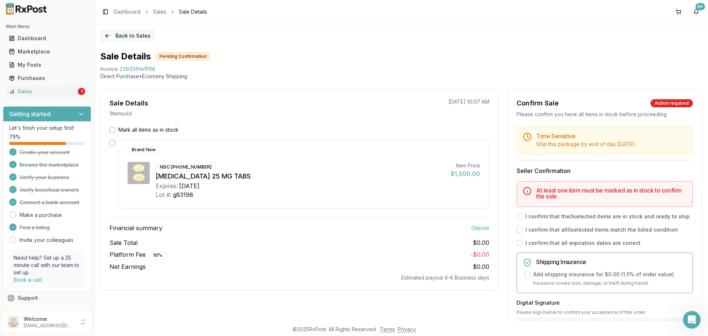
click at [115, 34] on button "Back to Sales" at bounding box center [127, 36] width 54 height 12
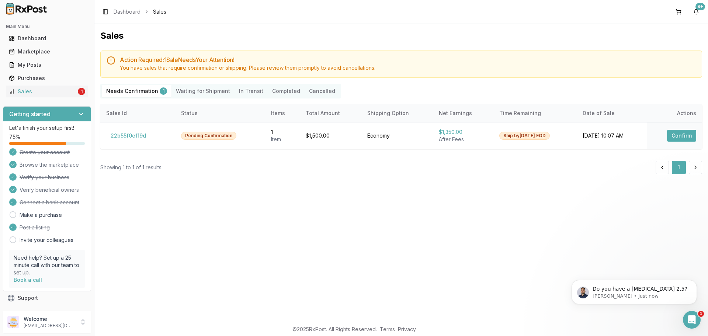
scroll to position [834, 0]
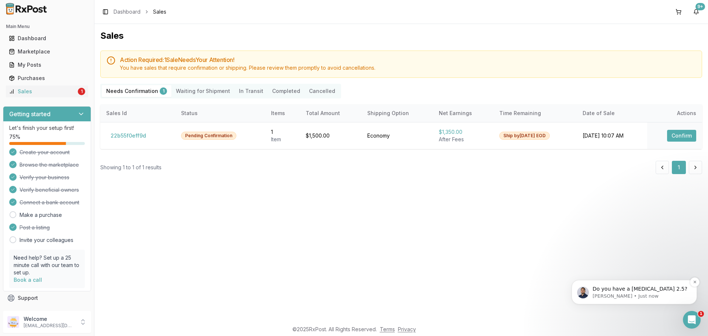
click at [656, 290] on p "Do you have a spiriva respimat 2.5?" at bounding box center [639, 288] width 95 height 7
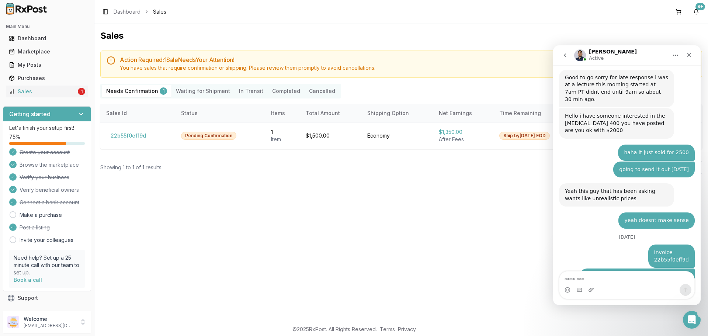
scroll to position [0, 0]
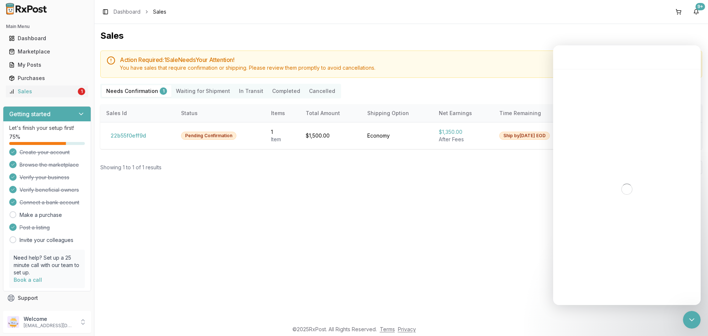
click at [452, 250] on div "Sales Action Required: 1 Sale Need s Your Attention! You have sales that requir…" at bounding box center [400, 172] width 613 height 297
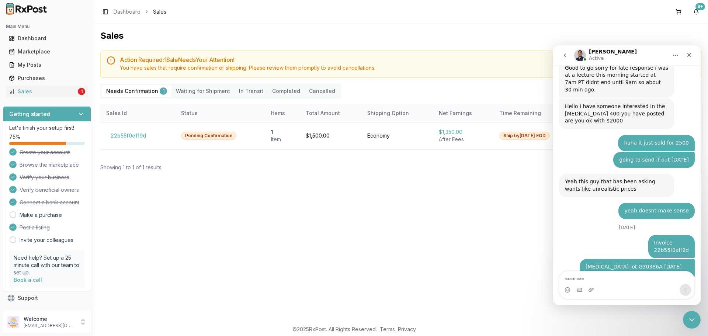
scroll to position [846, 0]
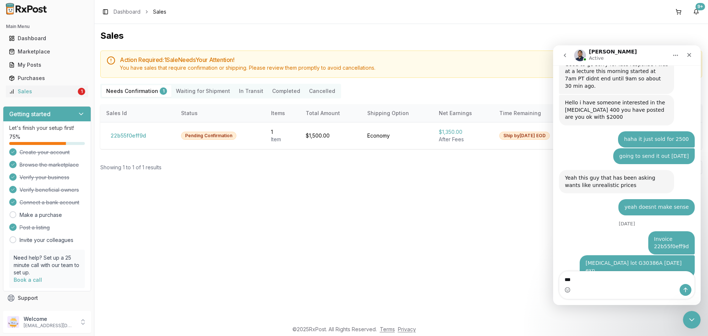
type textarea "***"
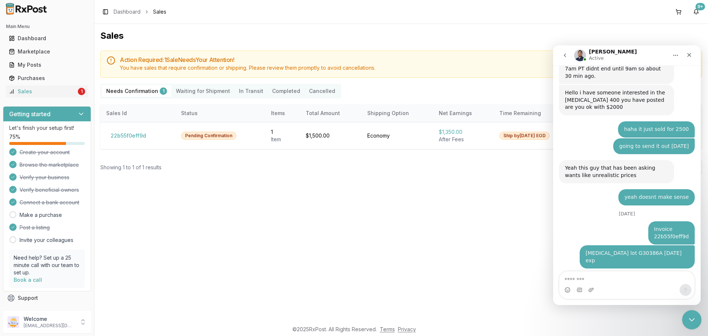
click at [686, 313] on div "Close Intercom Messenger" at bounding box center [691, 319] width 18 height 18
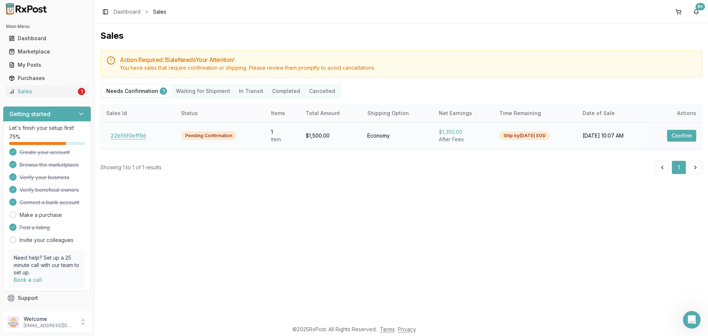
click at [141, 135] on button "22b55f0eff9d" at bounding box center [128, 136] width 44 height 12
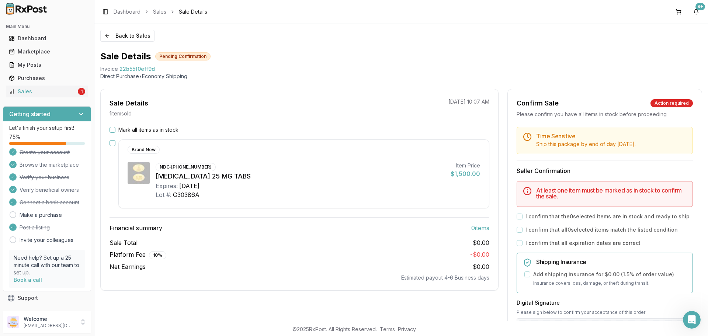
drag, startPoint x: 112, startPoint y: 126, endPoint x: 124, endPoint y: 129, distance: 12.9
click at [112, 126] on div "Mark all items as in stock" at bounding box center [299, 129] width 380 height 7
click at [113, 128] on button "Mark all items as in stock" at bounding box center [112, 130] width 6 height 6
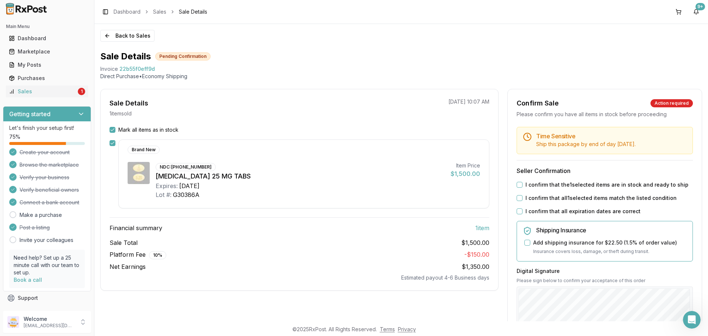
click at [518, 182] on button "I confirm that the 1 selected items are in stock and ready to ship" at bounding box center [519, 185] width 6 height 6
click at [519, 199] on button "I confirm that all 1 selected items match the listed condition" at bounding box center [519, 198] width 6 height 6
click at [518, 212] on button "I confirm that all expiration dates are correct" at bounding box center [519, 211] width 6 height 6
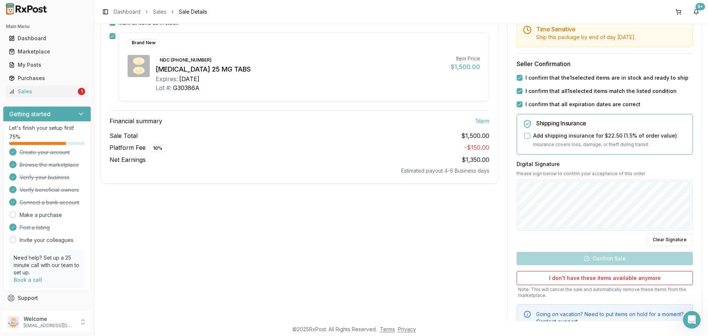
scroll to position [111, 0]
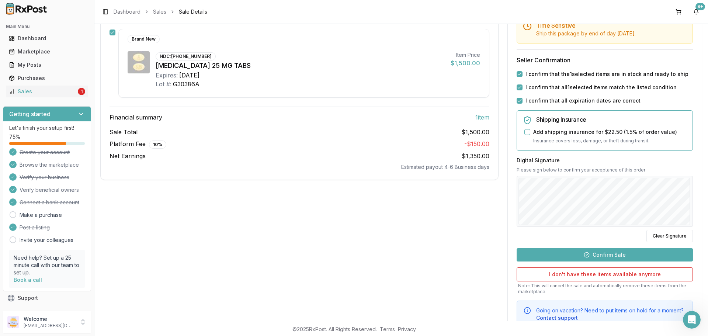
click at [606, 253] on button "Confirm Sale" at bounding box center [604, 254] width 176 height 13
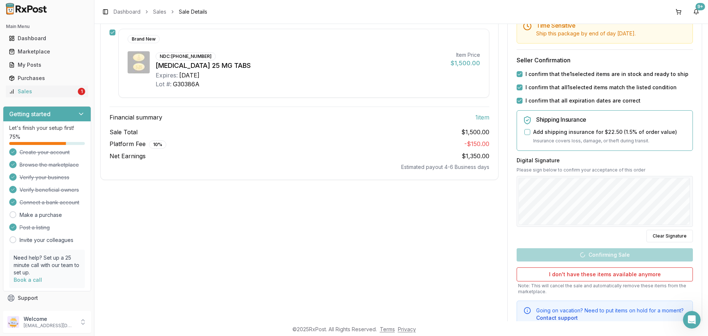
scroll to position [1, 0]
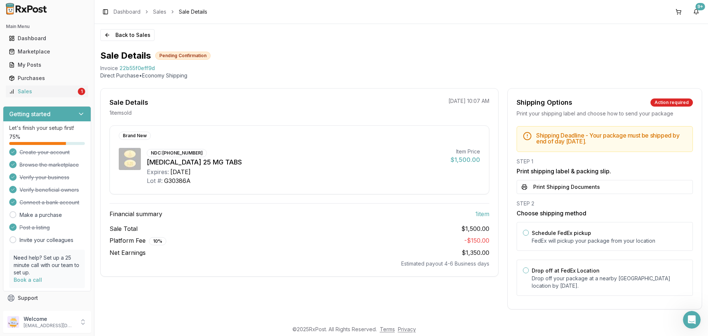
drag, startPoint x: 532, startPoint y: 190, endPoint x: 535, endPoint y: 203, distance: 13.4
click at [532, 190] on button "Print Shipping Documents" at bounding box center [604, 187] width 176 height 14
click at [563, 277] on p "Drop off your package at a nearby FedEx location by August 29, 2025 ." at bounding box center [609, 282] width 155 height 15
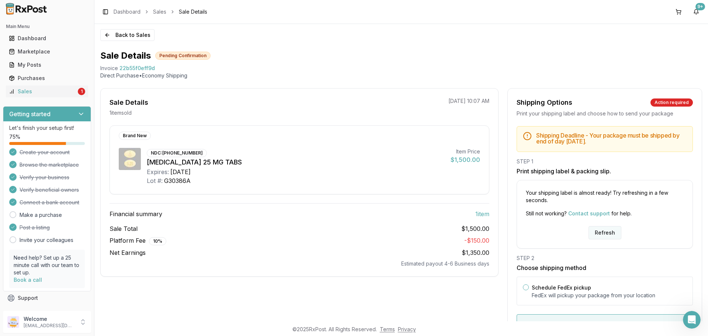
click at [606, 234] on button "Refresh" at bounding box center [604, 232] width 33 height 13
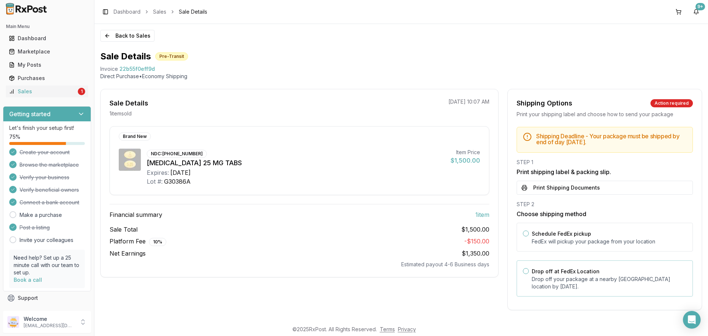
click at [579, 276] on p "Drop off your package at a nearby [GEOGRAPHIC_DATA] location by [DATE] ." at bounding box center [609, 282] width 155 height 15
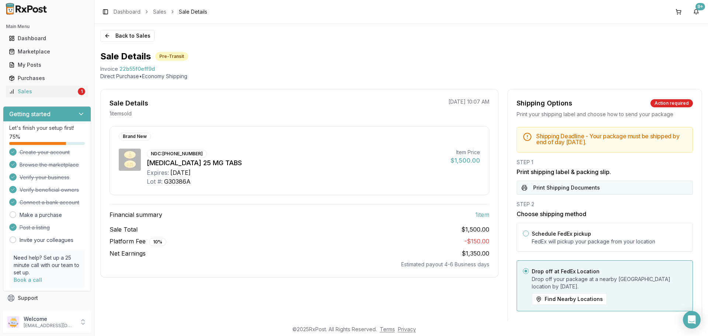
click at [588, 190] on button "Print Shipping Documents" at bounding box center [604, 188] width 176 height 14
click at [141, 38] on button "Back to Sales" at bounding box center [127, 36] width 54 height 12
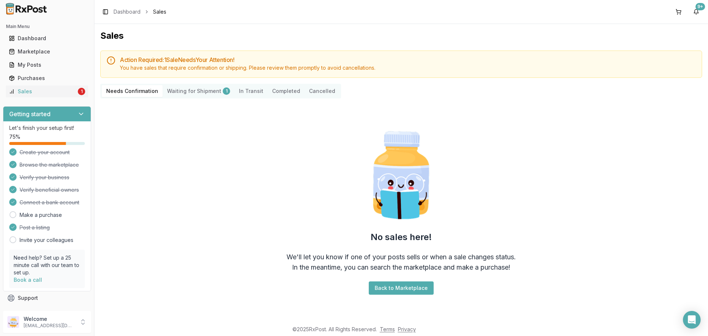
drag, startPoint x: 567, startPoint y: 175, endPoint x: 537, endPoint y: 177, distance: 30.2
click at [567, 175] on div "No sales here! We'll let you know if one of your posts sells or when a sale cha…" at bounding box center [401, 211] width 602 height 214
click at [192, 89] on Shipment "Waiting for Shipment 1" at bounding box center [199, 91] width 72 height 12
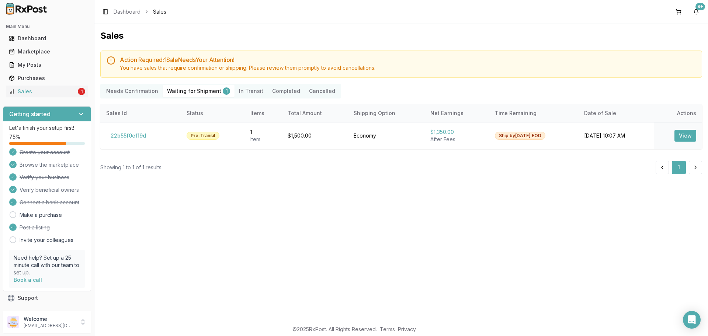
click at [142, 90] on Confirmation "Needs Confirmation" at bounding box center [132, 91] width 61 height 12
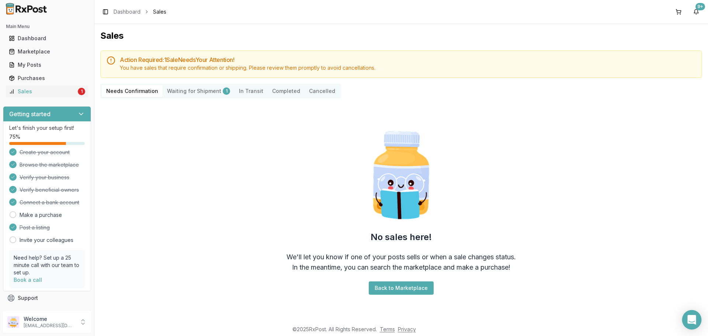
click at [691, 320] on icon "Open Intercom Messenger" at bounding box center [691, 320] width 8 height 10
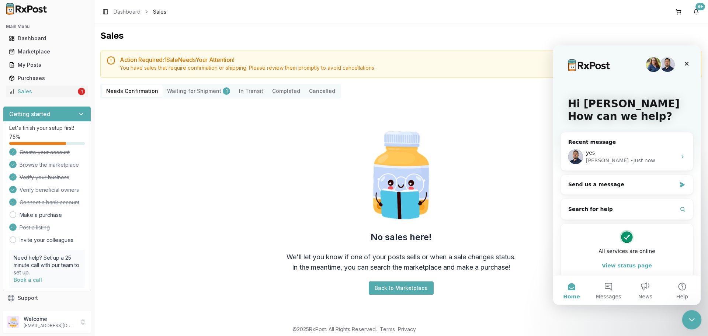
click at [683, 319] on div "Close Intercom Messenger" at bounding box center [691, 319] width 18 height 18
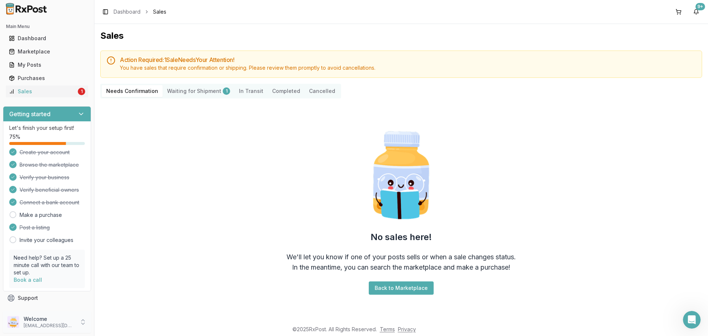
click at [53, 327] on p "[EMAIL_ADDRESS][DOMAIN_NAME]" at bounding box center [49, 326] width 51 height 6
click at [111, 323] on span "Sign Out" at bounding box center [134, 323] width 70 height 7
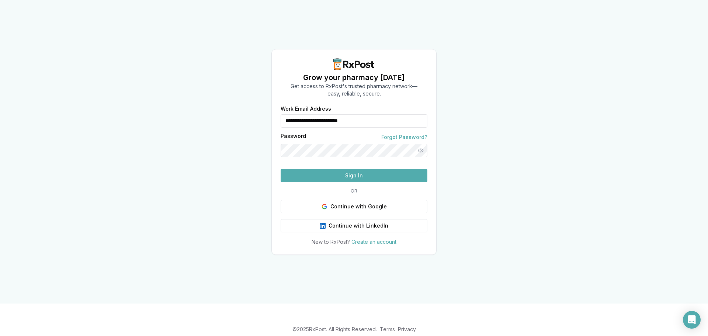
drag, startPoint x: 359, startPoint y: 110, endPoint x: 253, endPoint y: 111, distance: 106.5
click at [253, 111] on div "**********" at bounding box center [354, 151] width 708 height 303
type input "**********"
click at [332, 182] on button "Sign In" at bounding box center [354, 175] width 147 height 13
click at [343, 182] on button "Sign In" at bounding box center [354, 175] width 147 height 13
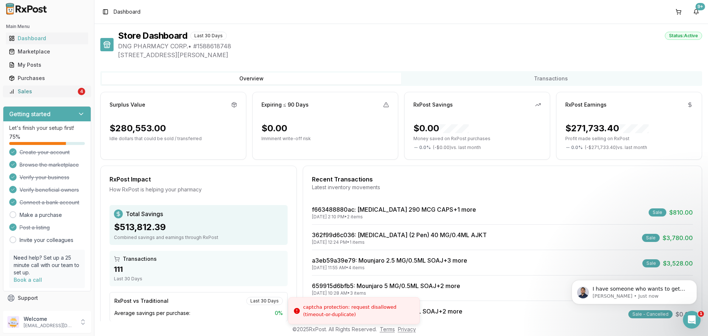
click at [60, 93] on div "Sales" at bounding box center [42, 91] width 67 height 7
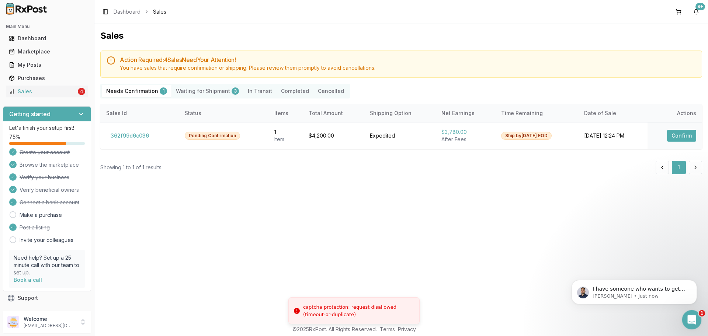
click at [689, 321] on icon "Open Intercom Messenger" at bounding box center [691, 319] width 12 height 12
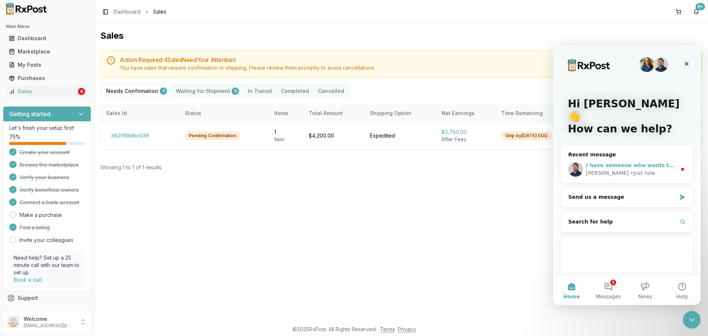
click at [654, 171] on div "Hi Daniel 👋 How can we help?" at bounding box center [626, 117] width 133 height 145
click at [654, 169] on div "Manuel • Just now" at bounding box center [631, 173] width 91 height 8
click at [641, 169] on div "Manuel • Just now" at bounding box center [631, 173] width 91 height 8
click at [612, 288] on button "1 Messages" at bounding box center [608, 289] width 37 height 29
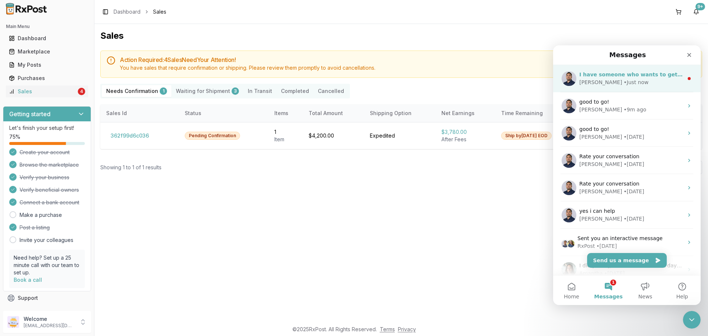
click at [623, 79] on div "• Just now" at bounding box center [635, 83] width 25 height 8
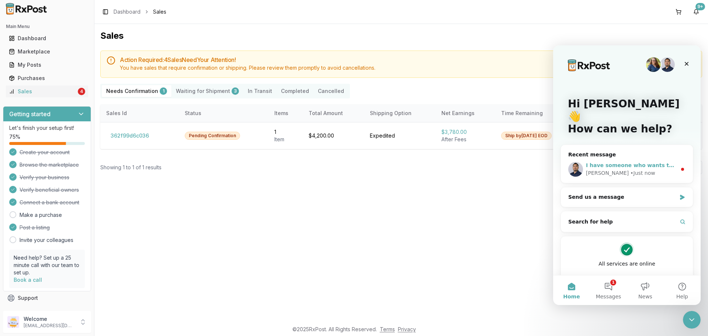
click at [658, 169] on div "Manuel • Just now" at bounding box center [631, 173] width 91 height 8
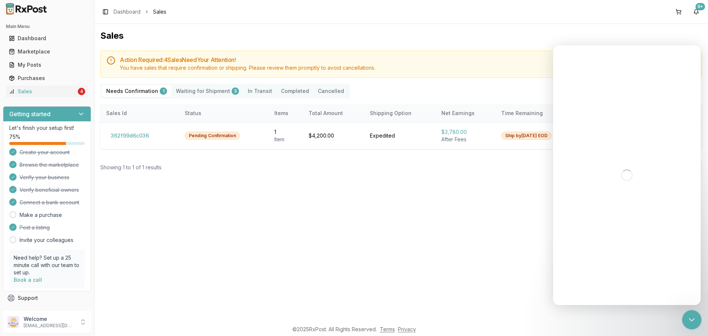
click at [689, 317] on icon "Close Intercom Messenger" at bounding box center [690, 318] width 9 height 9
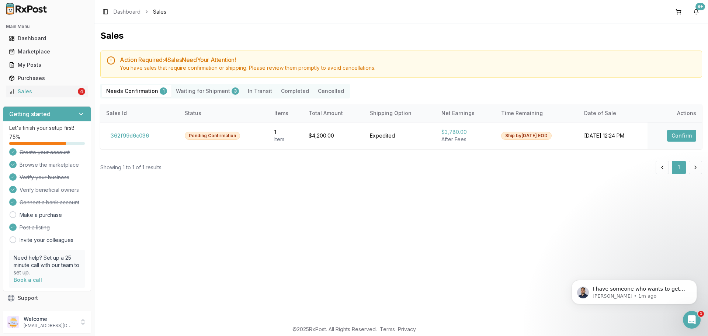
click at [534, 236] on div "Sales Action Required: 4 Sale s Need Your Attention! You have sales that requir…" at bounding box center [400, 172] width 613 height 297
click at [662, 296] on p "Manuel • 1m ago" at bounding box center [639, 296] width 95 height 7
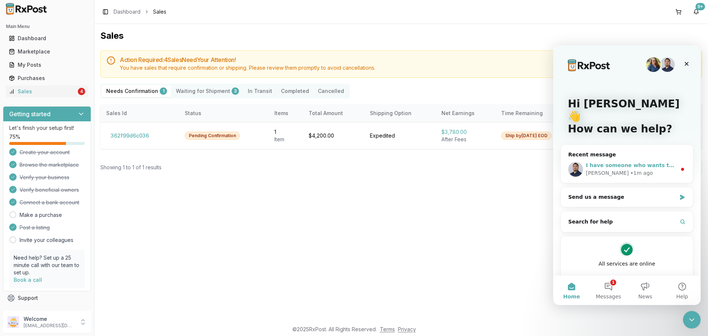
click at [642, 156] on div "I have someone who wants to get Jardiance and spiriva from one pharmacy so they…" at bounding box center [627, 169] width 132 height 27
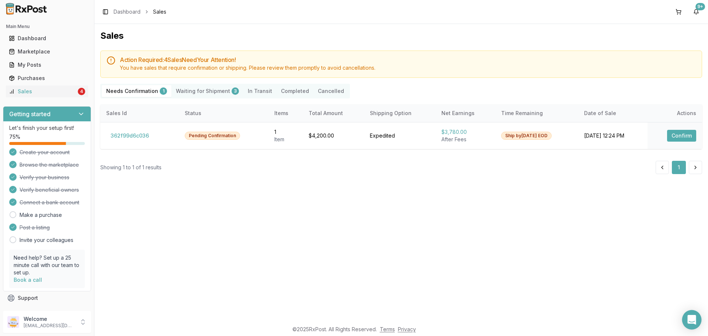
click at [687, 314] on div "Open Intercom Messenger" at bounding box center [692, 320] width 20 height 20
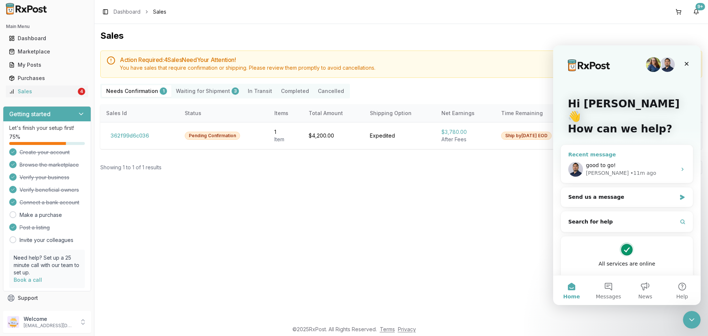
click at [649, 161] on div "good to go!" at bounding box center [631, 165] width 91 height 8
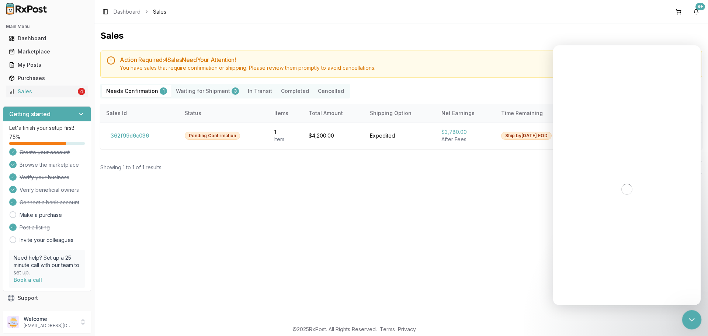
click at [684, 312] on div "Close Intercom Messenger" at bounding box center [691, 319] width 18 height 18
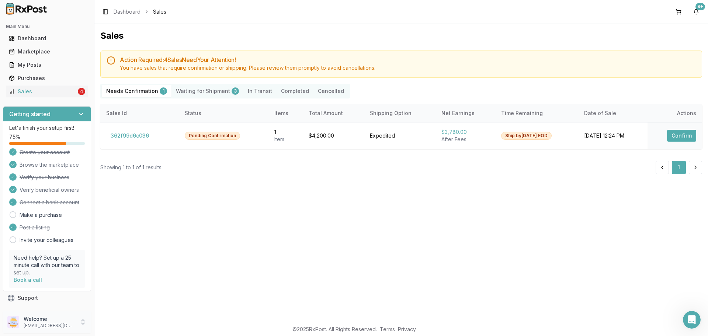
click at [70, 320] on p "Welcome" at bounding box center [49, 318] width 51 height 7
click at [136, 323] on span "Sign Out" at bounding box center [134, 323] width 70 height 7
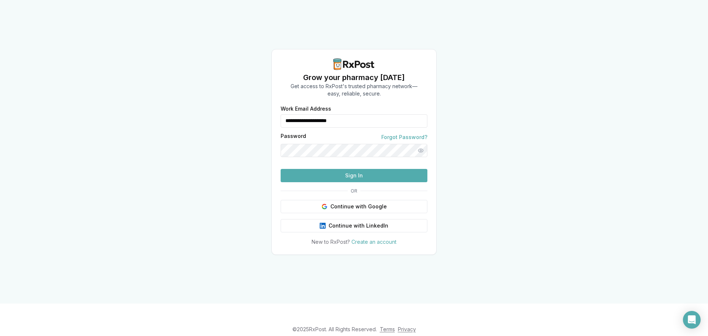
drag, startPoint x: 369, startPoint y: 107, endPoint x: 251, endPoint y: 118, distance: 118.9
click at [251, 118] on div "**********" at bounding box center [354, 151] width 708 height 303
type input "**********"
click at [341, 182] on button "Sign In" at bounding box center [354, 175] width 147 height 13
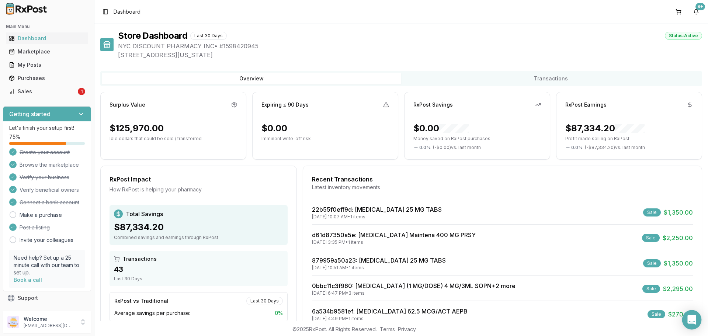
click at [693, 320] on icon "Open Intercom Messenger" at bounding box center [691, 320] width 8 height 10
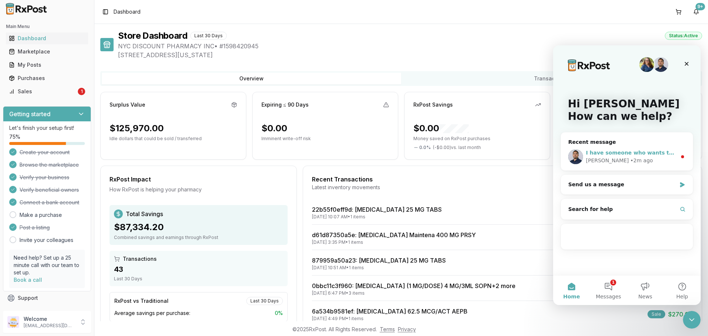
click at [631, 159] on div "[PERSON_NAME] • 2m ago" at bounding box center [631, 161] width 91 height 8
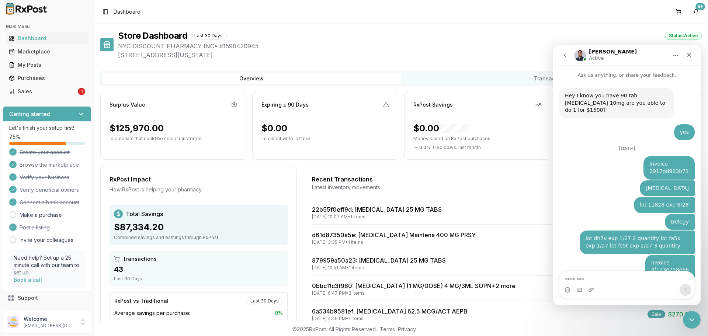
scroll to position [22, 0]
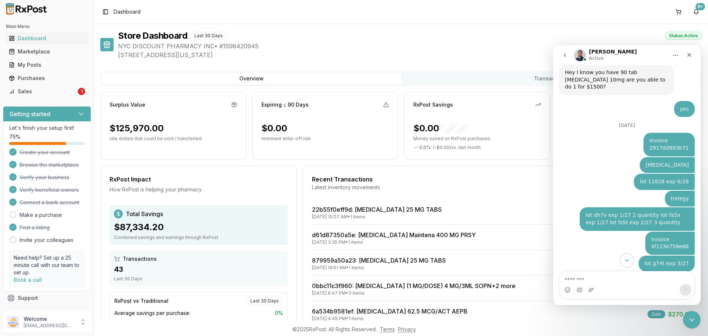
click at [631, 260] on button "Scroll to bottom" at bounding box center [627, 260] width 14 height 14
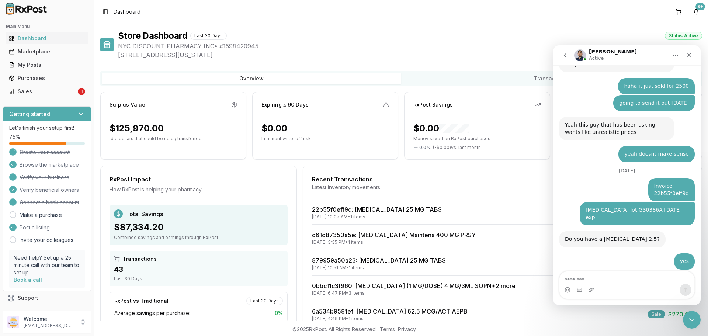
scroll to position [899, 0]
click at [634, 277] on textarea "Message…" at bounding box center [626, 277] width 135 height 13
click at [634, 276] on textarea "Message…" at bounding box center [626, 277] width 135 height 13
type textarea "**********"
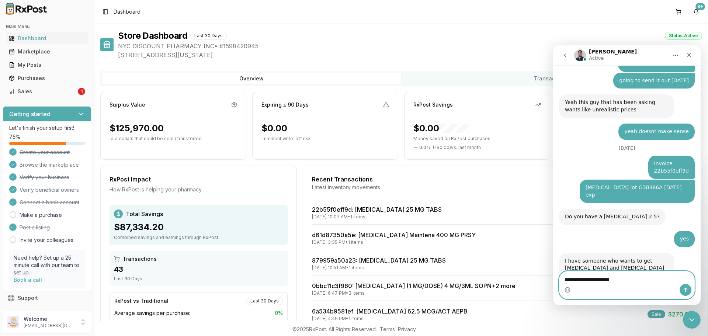
type textarea "**********"
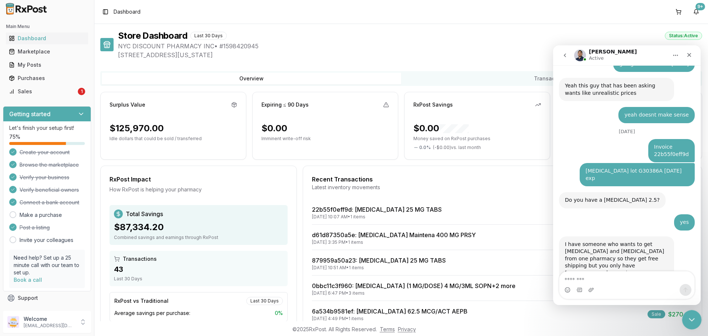
click at [690, 320] on icon "Close Intercom Messenger" at bounding box center [690, 318] width 9 height 9
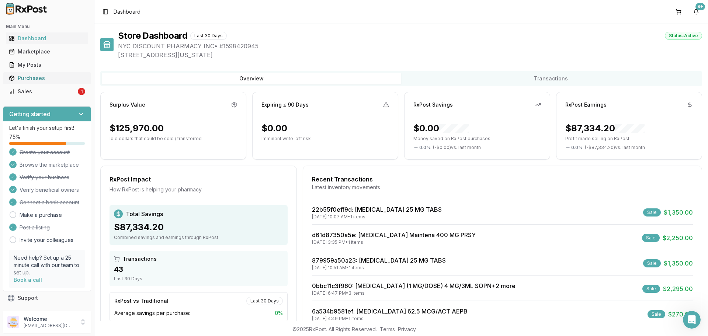
click at [60, 84] on ul "Dashboard Marketplace My Posts Purchases Sales 1" at bounding box center [47, 64] width 88 height 65
click at [57, 91] on div "Sales" at bounding box center [42, 91] width 67 height 7
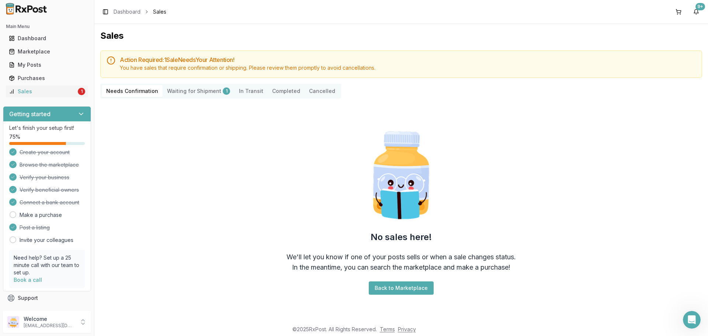
drag, startPoint x: 237, startPoint y: 161, endPoint x: 233, endPoint y: 154, distance: 7.9
click at [237, 161] on div "No sales here! We'll let you know if one of your posts sells or when a sale cha…" at bounding box center [401, 211] width 602 height 214
click at [53, 321] on p "Welcome" at bounding box center [49, 318] width 51 height 7
click at [127, 322] on span "Sign Out" at bounding box center [134, 323] width 70 height 7
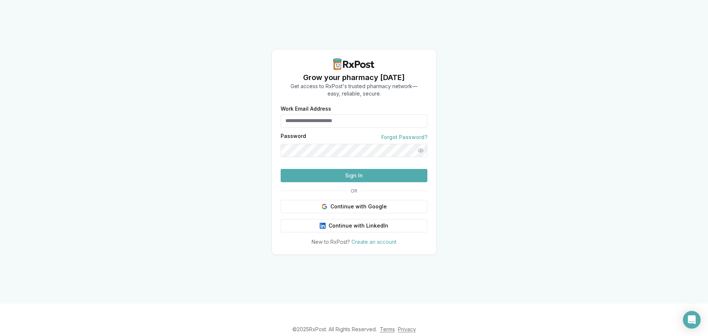
type input "**********"
click at [348, 182] on button "Sign In" at bounding box center [354, 175] width 147 height 13
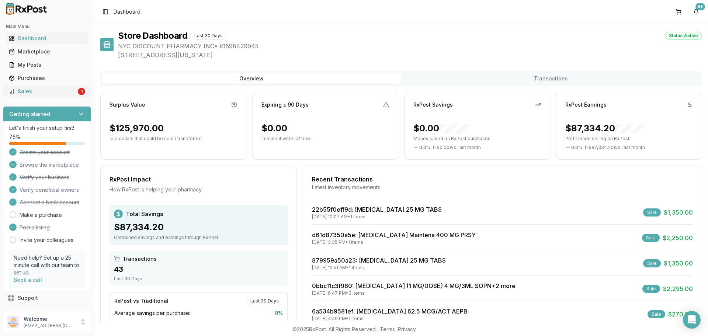
click at [39, 90] on div "Sales" at bounding box center [42, 91] width 67 height 7
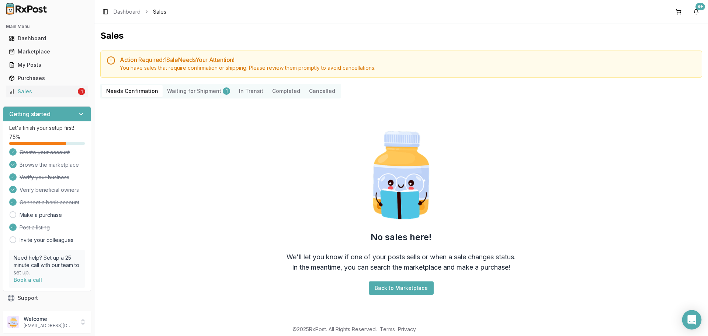
click at [691, 318] on icon "Open Intercom Messenger" at bounding box center [691, 320] width 8 height 10
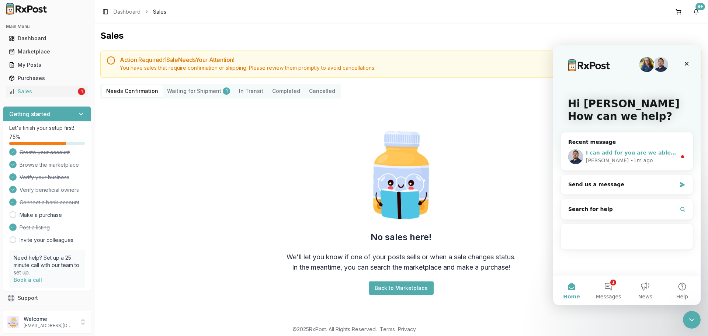
click at [628, 163] on div "[PERSON_NAME] • 1m ago" at bounding box center [631, 161] width 91 height 8
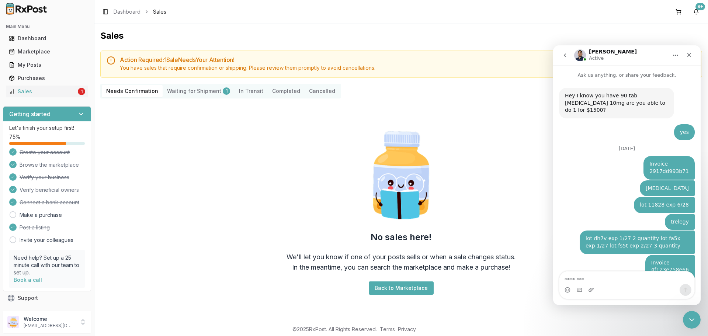
scroll to position [22, 0]
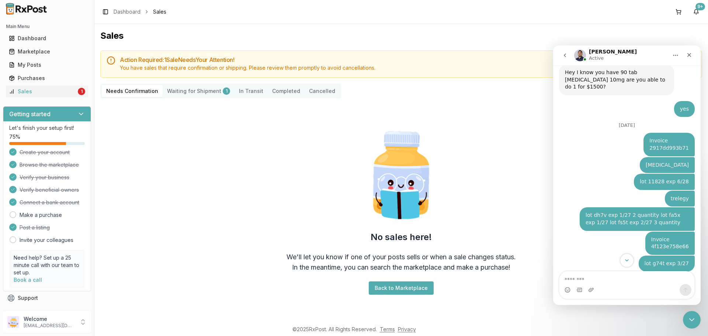
click at [628, 261] on icon "Scroll to bottom" at bounding box center [626, 260] width 7 height 7
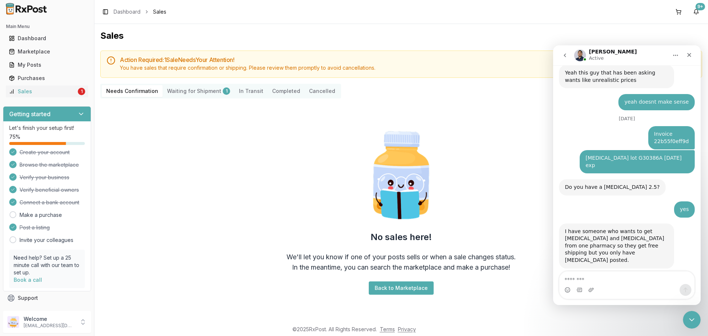
scroll to position [968, 0]
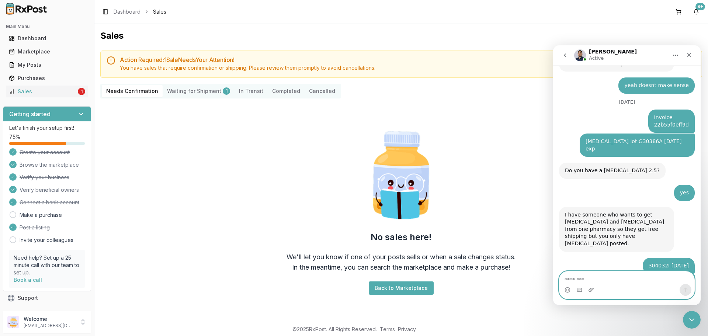
click at [638, 282] on textarea "Message…" at bounding box center [626, 277] width 135 height 13
type textarea "***"
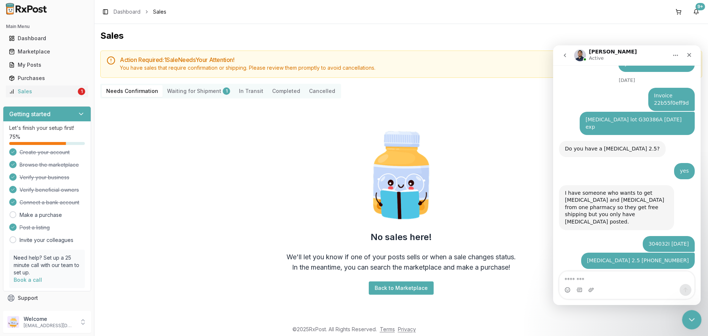
click at [686, 319] on icon "Close Intercom Messenger" at bounding box center [690, 318] width 9 height 9
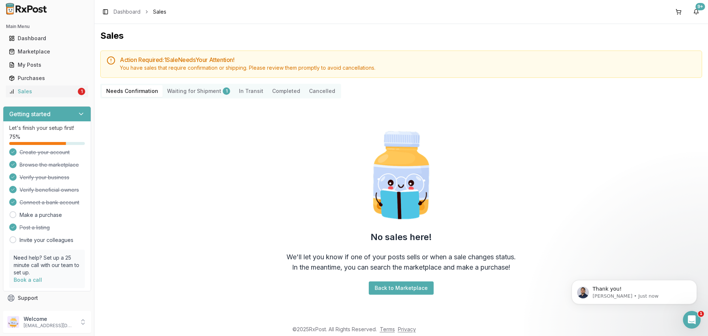
scroll to position [1011, 0]
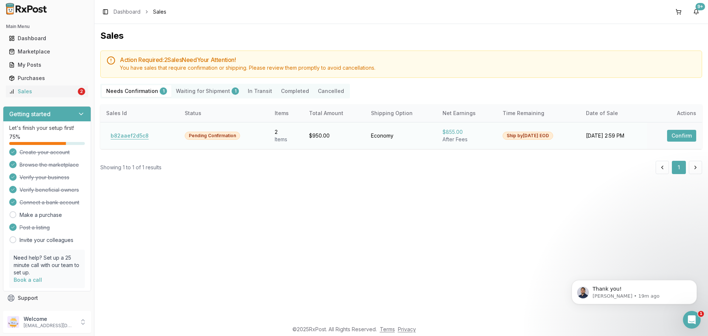
click at [141, 136] on button "b82aaef2d5c8" at bounding box center [129, 136] width 47 height 12
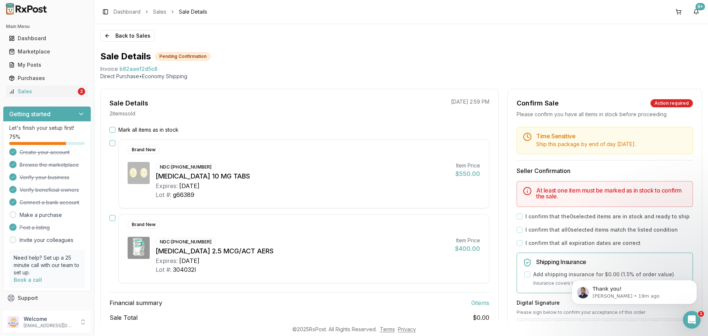
click at [330, 226] on div "Brand New" at bounding box center [298, 224] width 341 height 8
drag, startPoint x: 98, startPoint y: 67, endPoint x: 188, endPoint y: 65, distance: 89.6
click at [188, 65] on div "Back to Sales Sale Details Pending Confirmation Invoice b82aaef2d5c8 Direct Pur…" at bounding box center [400, 172] width 613 height 297
copy div "Invoice b82aaef2d5c8"
click at [689, 318] on icon "Open Intercom Messenger" at bounding box center [691, 319] width 12 height 12
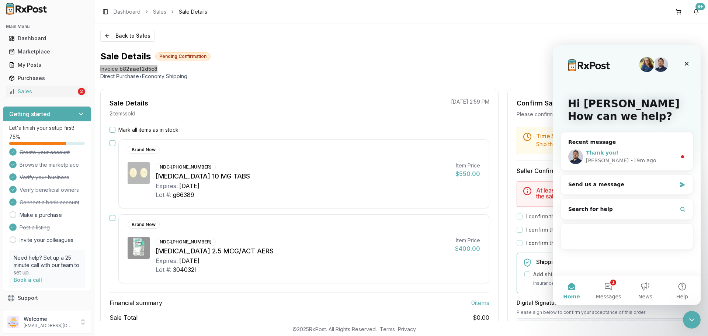
click at [630, 160] on div "• 19m ago" at bounding box center [643, 161] width 26 height 8
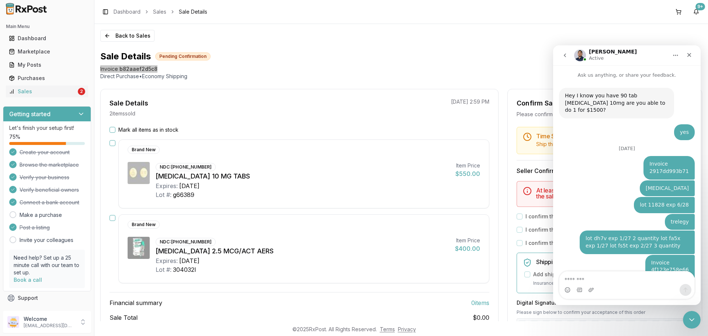
scroll to position [22, 0]
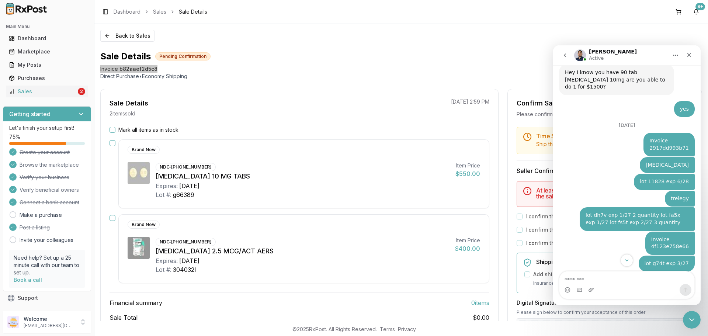
click at [592, 273] on textarea "Message…" at bounding box center [626, 277] width 135 height 13
click at [625, 260] on icon "Scroll to bottom" at bounding box center [626, 260] width 7 height 7
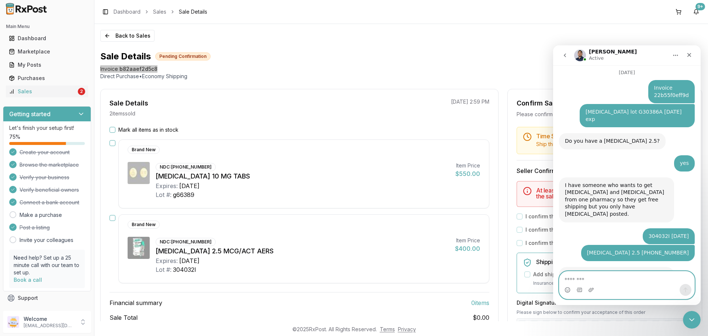
click at [597, 279] on textarea "Message…" at bounding box center [626, 277] width 135 height 13
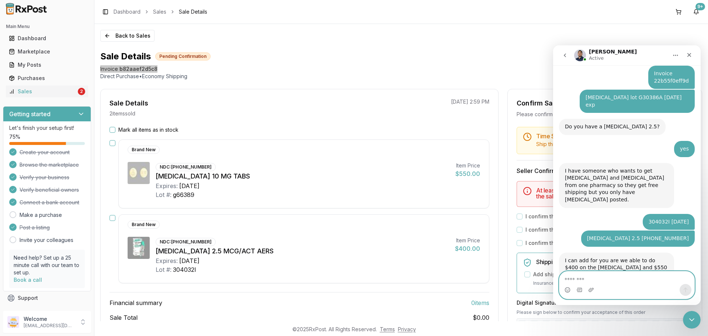
paste textarea "**********"
type textarea "**********"
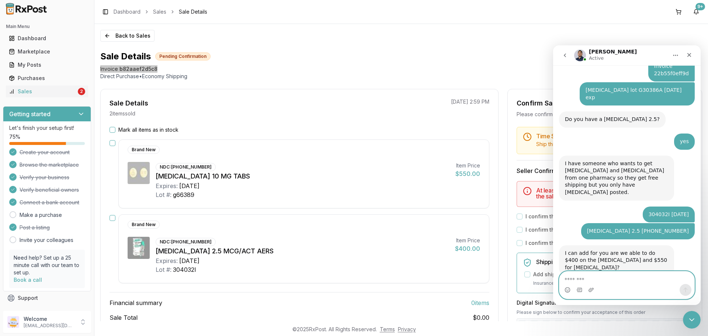
scroll to position [1041, 0]
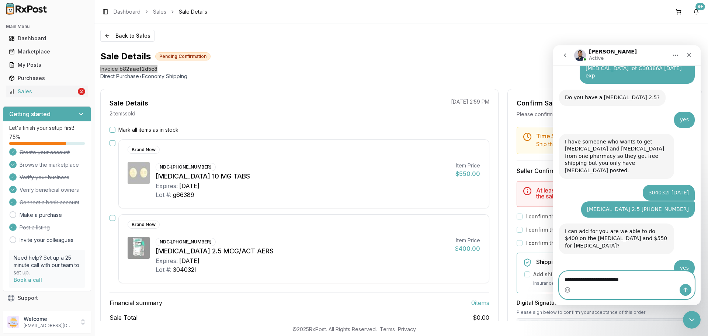
type textarea "**********"
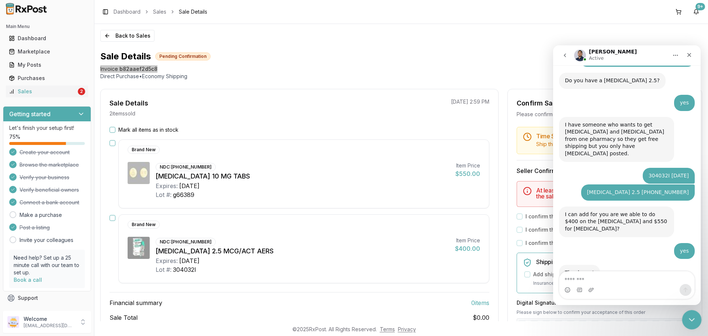
click at [694, 321] on icon "Close Intercom Messenger" at bounding box center [690, 318] width 9 height 9
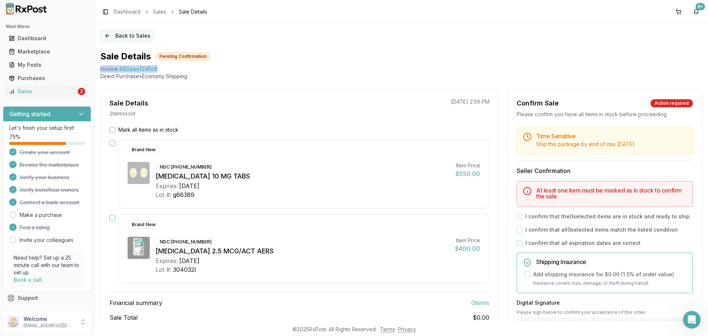
click at [126, 34] on button "Back to Sales" at bounding box center [127, 36] width 54 height 12
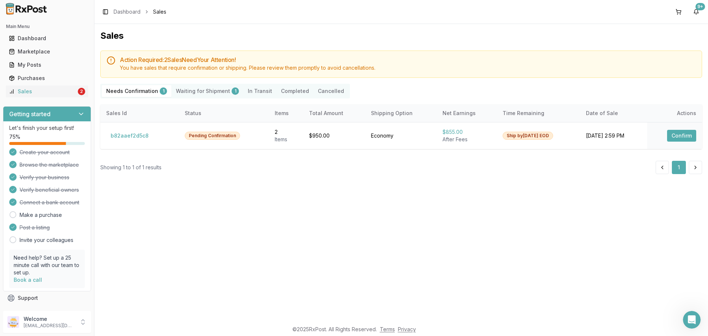
click at [286, 209] on div "Sales Action Required: 2 Sale s Need Your Attention! You have sales that requir…" at bounding box center [400, 172] width 613 height 297
click at [139, 137] on button "b82aaef2d5c8" at bounding box center [129, 136] width 47 height 12
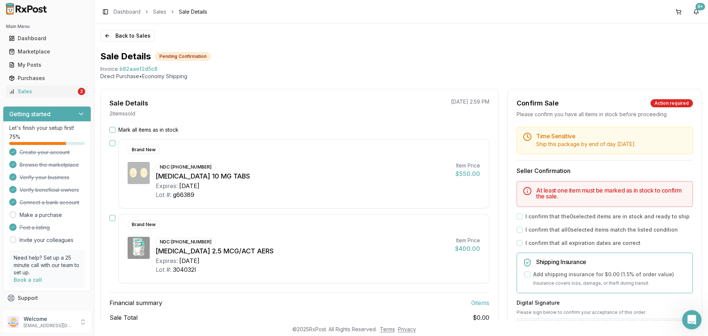
click at [687, 318] on icon "Open Intercom Messenger" at bounding box center [691, 319] width 12 height 12
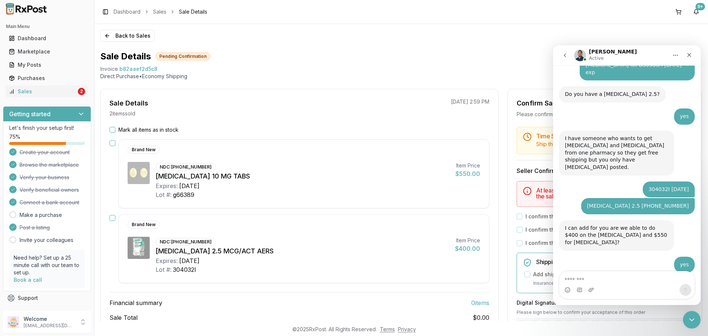
scroll to position [1058, 0]
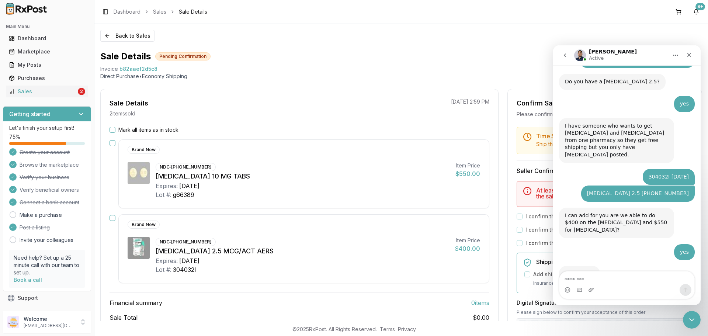
click at [452, 70] on div "Invoice b82aaef2d5c8" at bounding box center [401, 68] width 602 height 7
click at [212, 50] on div "Sale Details Pending Confirmation" at bounding box center [401, 56] width 602 height 12
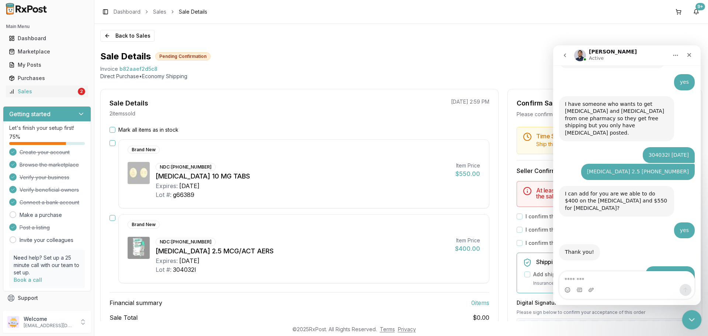
click at [694, 320] on icon "Close Intercom Messenger" at bounding box center [690, 318] width 9 height 9
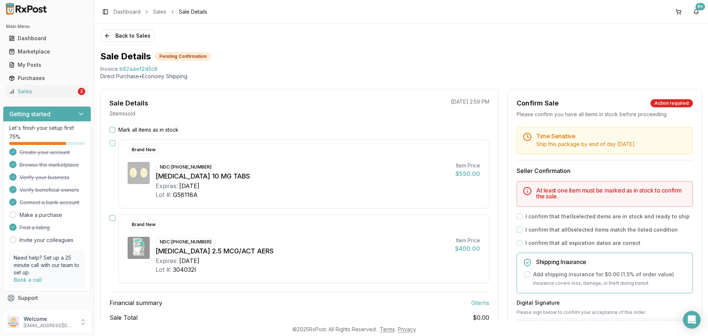
drag, startPoint x: 113, startPoint y: 130, endPoint x: 156, endPoint y: 145, distance: 46.0
click at [113, 130] on button "Mark all items as in stock" at bounding box center [112, 130] width 6 height 6
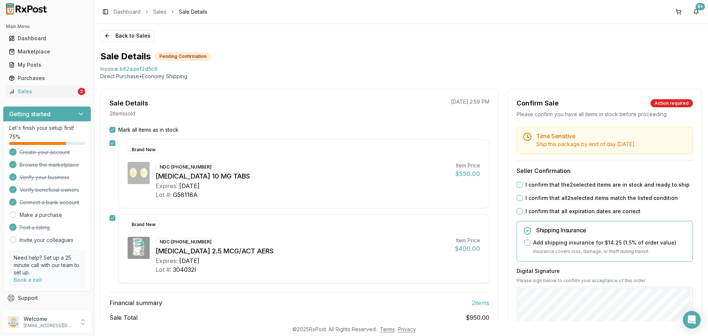
click at [521, 186] on div "I confirm that the 2 selected items are in stock and ready to ship" at bounding box center [604, 184] width 176 height 7
click at [516, 185] on button "I confirm that the 2 selected items are in stock and ready to ship" at bounding box center [519, 185] width 6 height 6
click at [517, 198] on button "I confirm that all 2 selected items match the listed condition" at bounding box center [519, 198] width 6 height 6
click at [516, 211] on button "I confirm that all expiration dates are correct" at bounding box center [519, 211] width 6 height 6
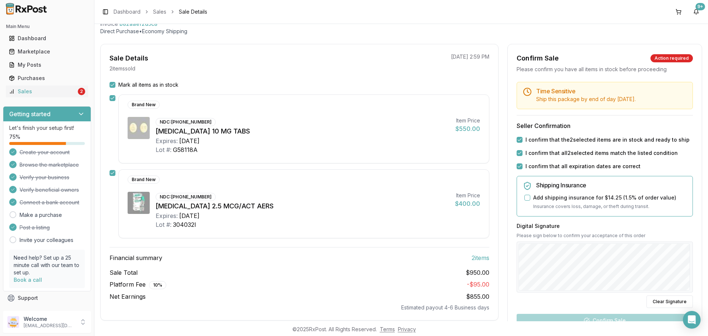
scroll to position [111, 0]
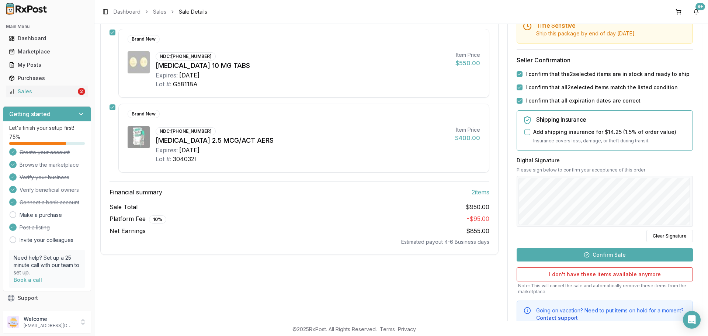
click at [593, 252] on button "Confirm Sale" at bounding box center [604, 254] width 176 height 13
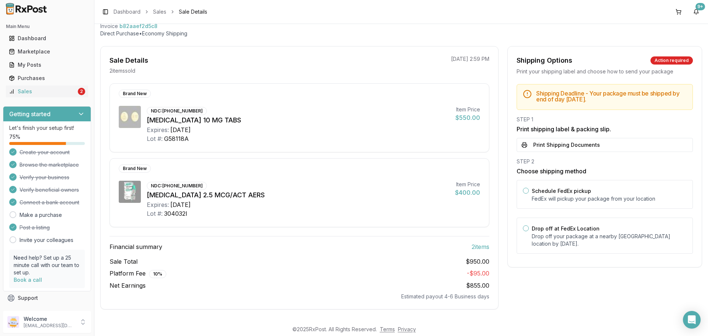
scroll to position [43, 0]
click at [566, 243] on p "Drop off your package at a nearby FedEx location by August 29, 2025 ." at bounding box center [609, 240] width 155 height 15
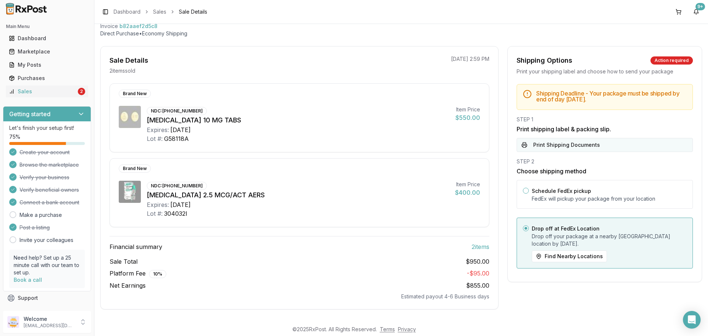
click at [567, 146] on button "Print Shipping Documents" at bounding box center [604, 145] width 176 height 14
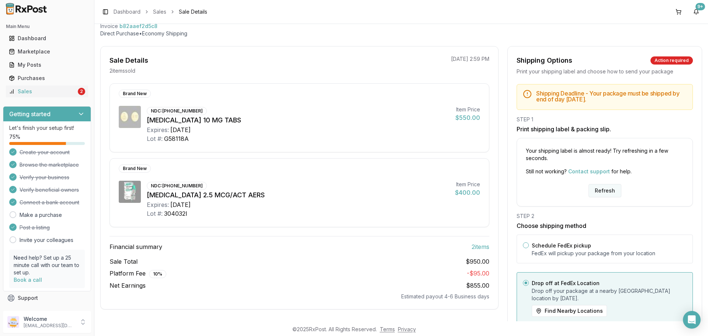
click at [602, 194] on button "Refresh" at bounding box center [604, 190] width 33 height 13
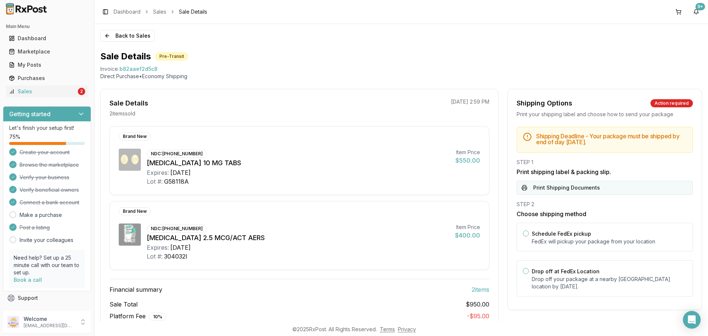
click at [574, 188] on button "Print Shipping Documents" at bounding box center [604, 188] width 176 height 14
click at [131, 39] on button "Back to Sales" at bounding box center [127, 36] width 54 height 12
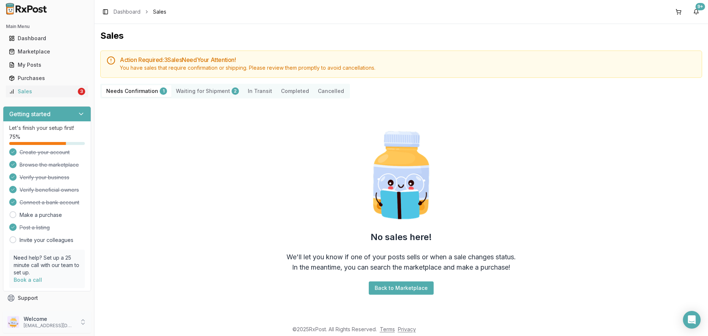
click at [57, 321] on p "Welcome" at bounding box center [49, 318] width 51 height 7
click at [120, 328] on button "Sign Out" at bounding box center [134, 323] width 76 height 12
